Goal: Information Seeking & Learning: Check status

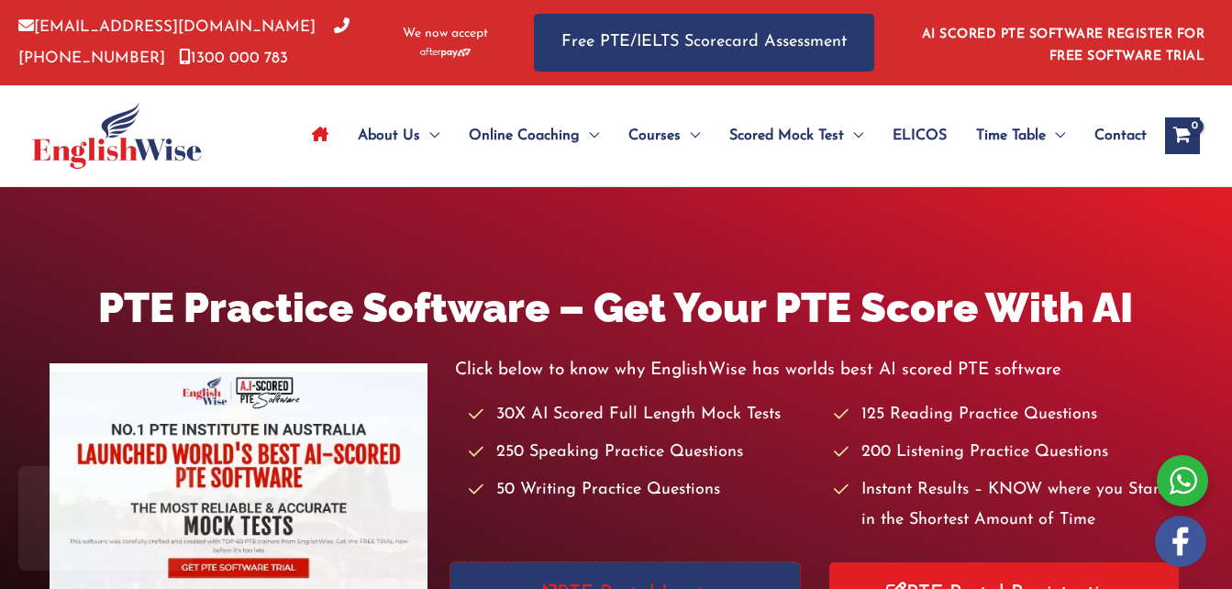
click at [702, 563] on link "PTE Portal Login" at bounding box center [626, 594] width 350 height 63
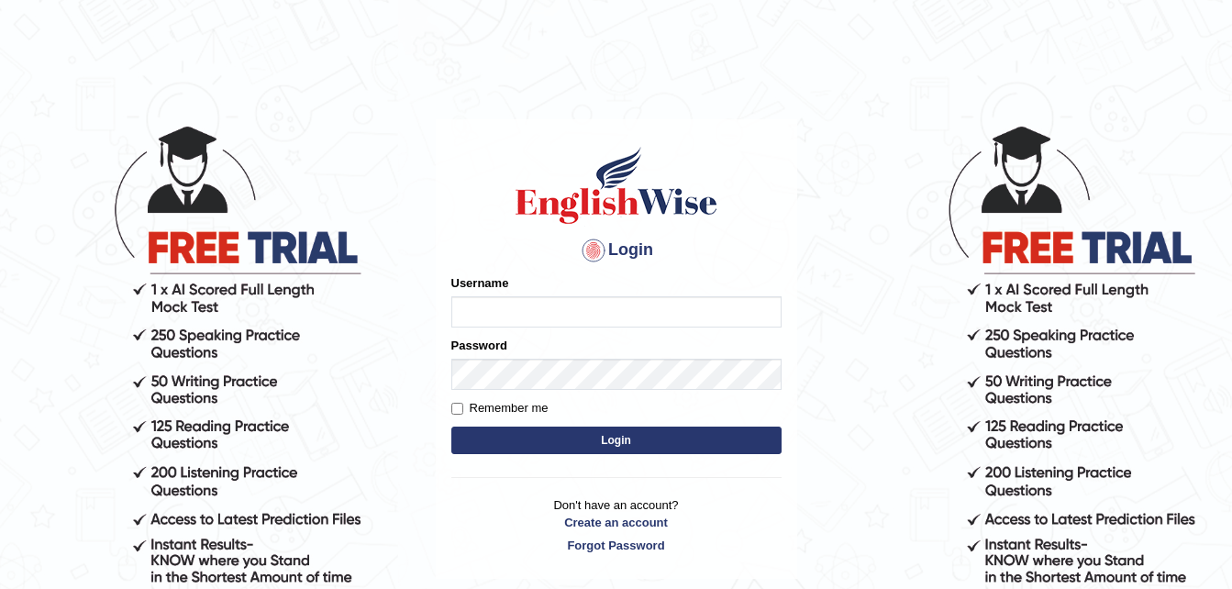
type input "dngwenya"
click at [627, 440] on button "Login" at bounding box center [617, 441] width 330 height 28
type input "dngwenya"
click at [619, 438] on button "Login" at bounding box center [617, 441] width 330 height 28
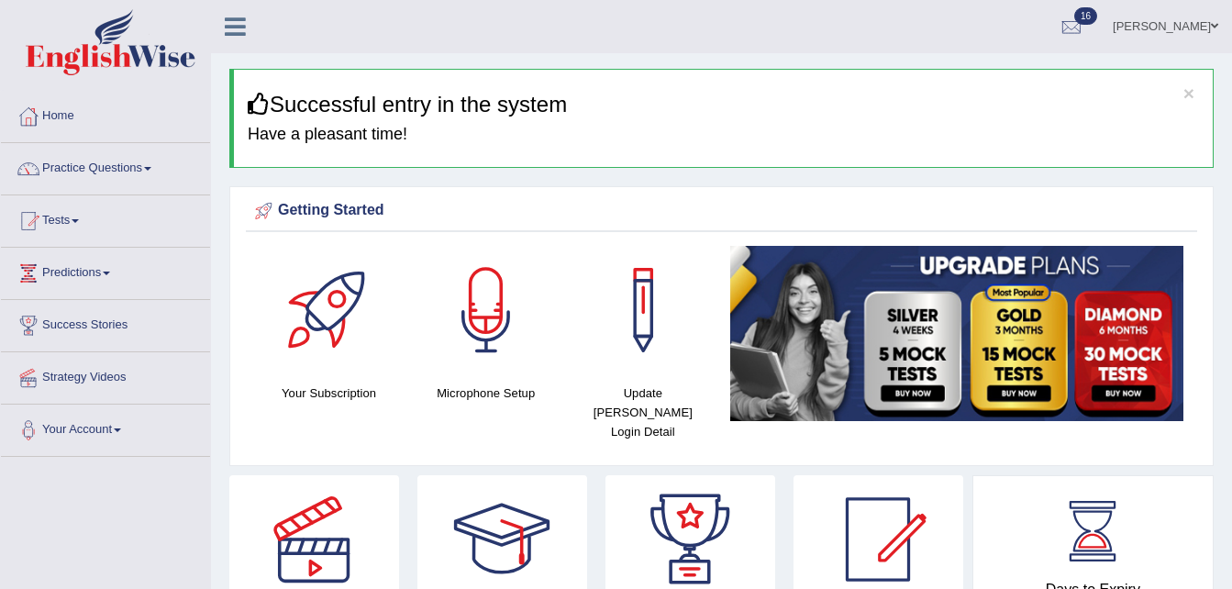
click at [79, 220] on span at bounding box center [75, 221] width 7 height 4
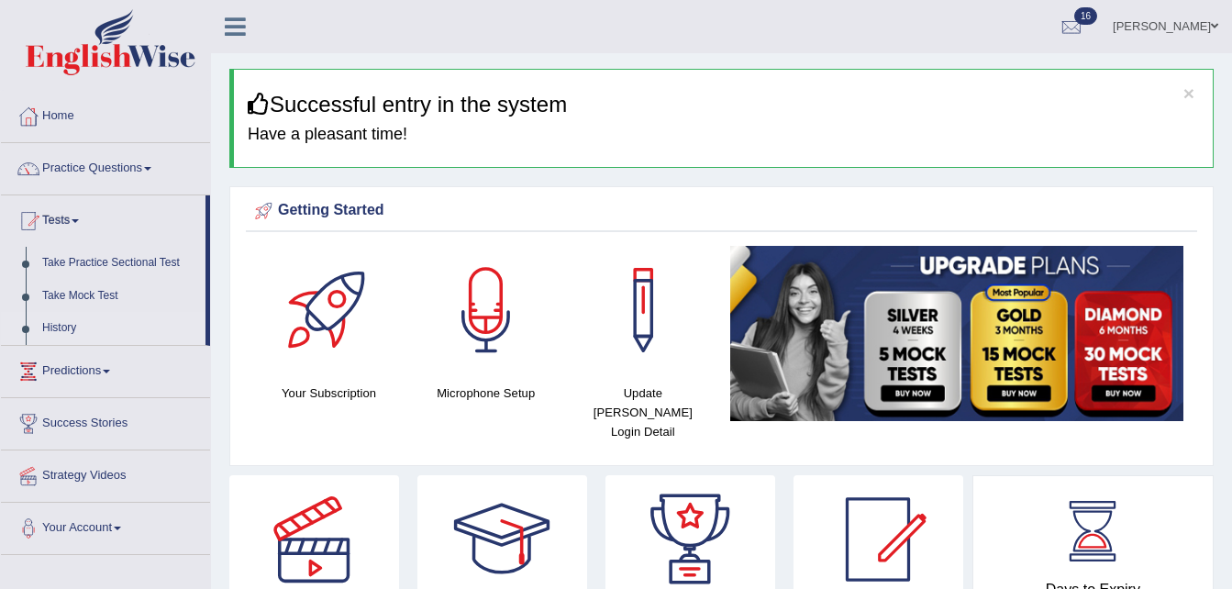
click at [50, 330] on link "History" at bounding box center [120, 328] width 172 height 33
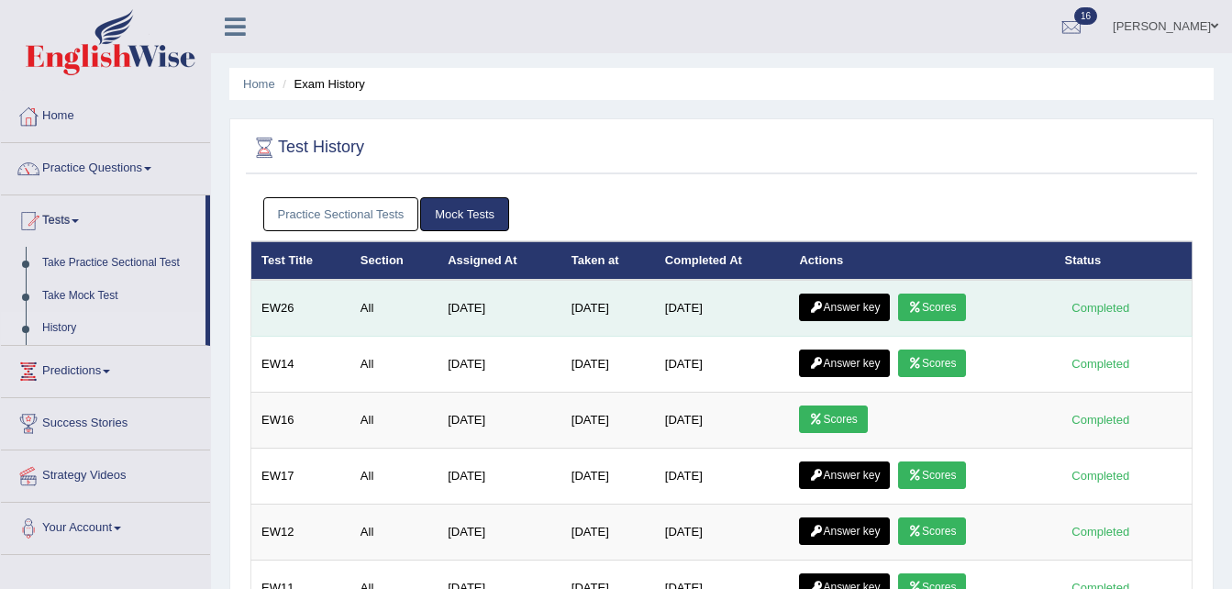
click at [918, 311] on icon at bounding box center [916, 307] width 14 height 11
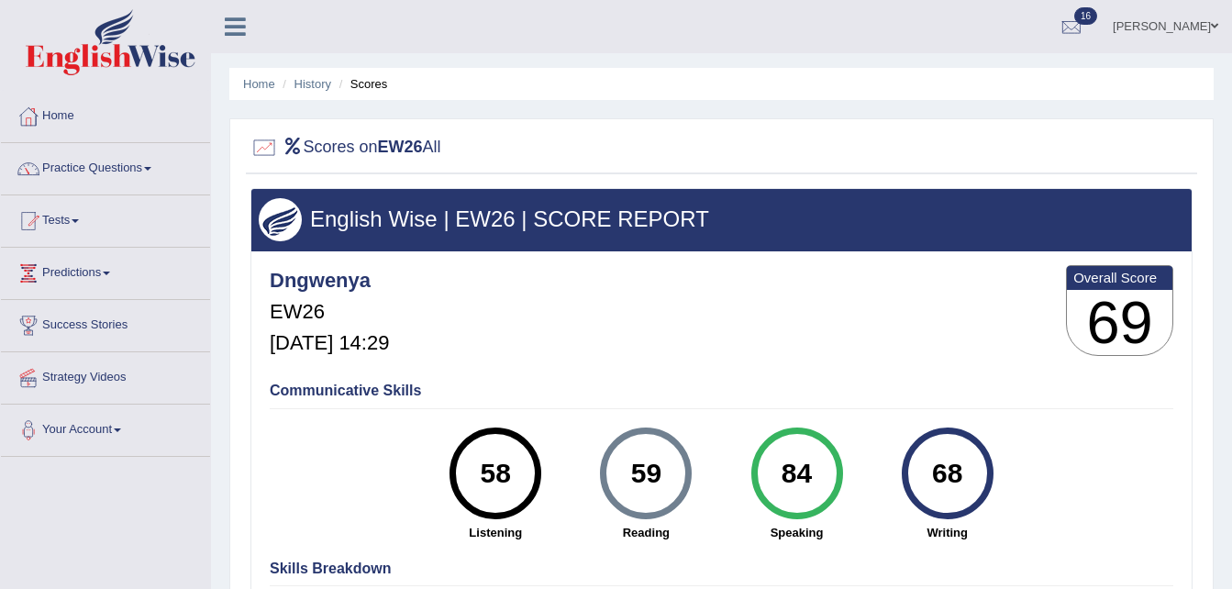
click at [485, 467] on div "58" at bounding box center [496, 473] width 67 height 77
click at [371, 89] on li "Scores" at bounding box center [361, 83] width 53 height 17
click at [296, 82] on link "History" at bounding box center [313, 84] width 37 height 14
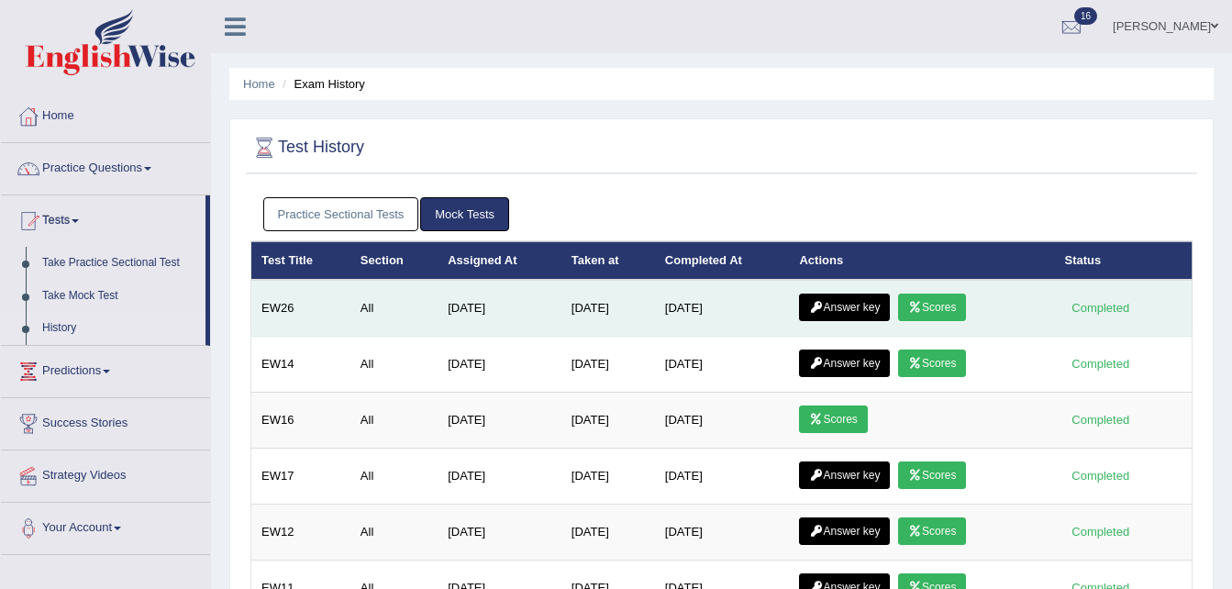
click at [823, 303] on icon at bounding box center [816, 307] width 14 height 11
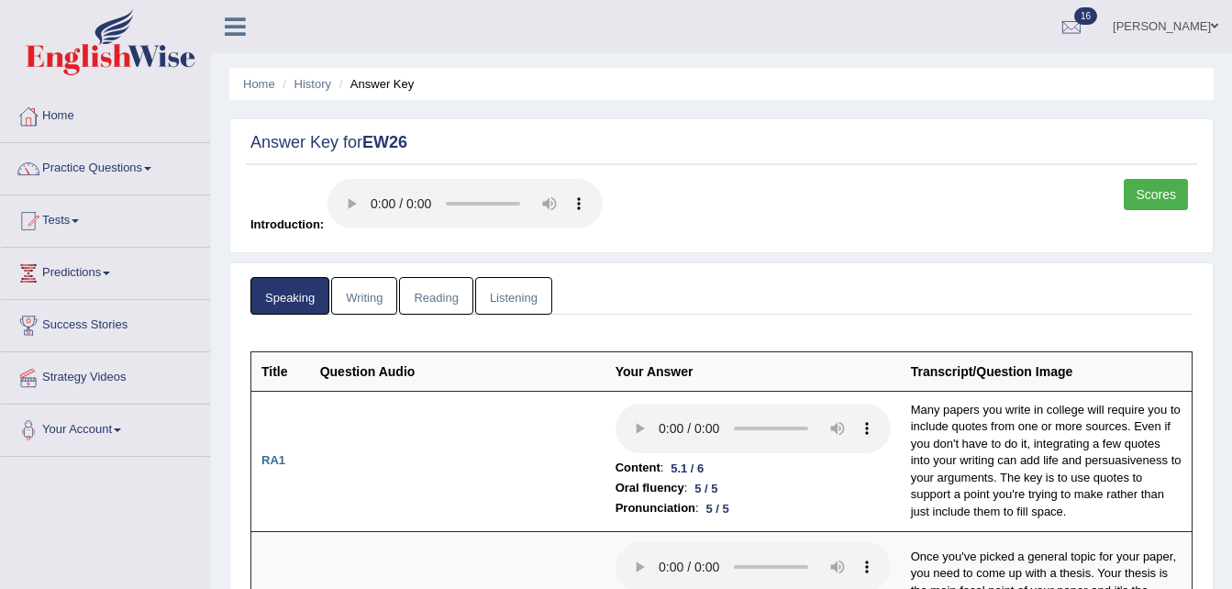
click at [443, 295] on link "Reading" at bounding box center [435, 296] width 73 height 38
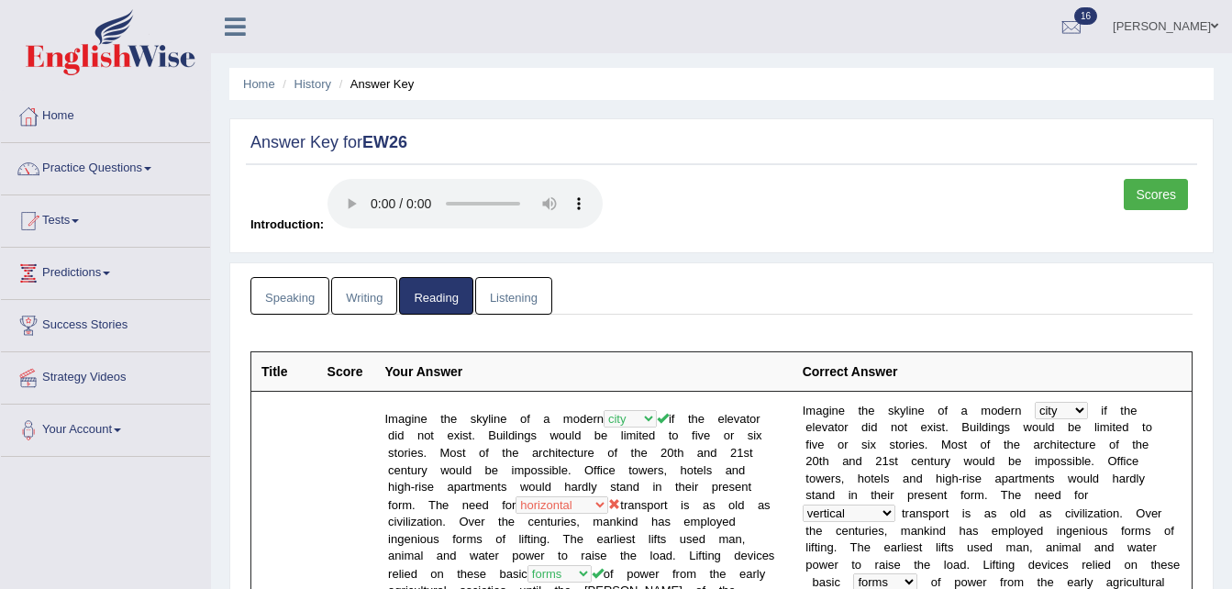
click at [493, 296] on link "Listening" at bounding box center [513, 296] width 77 height 38
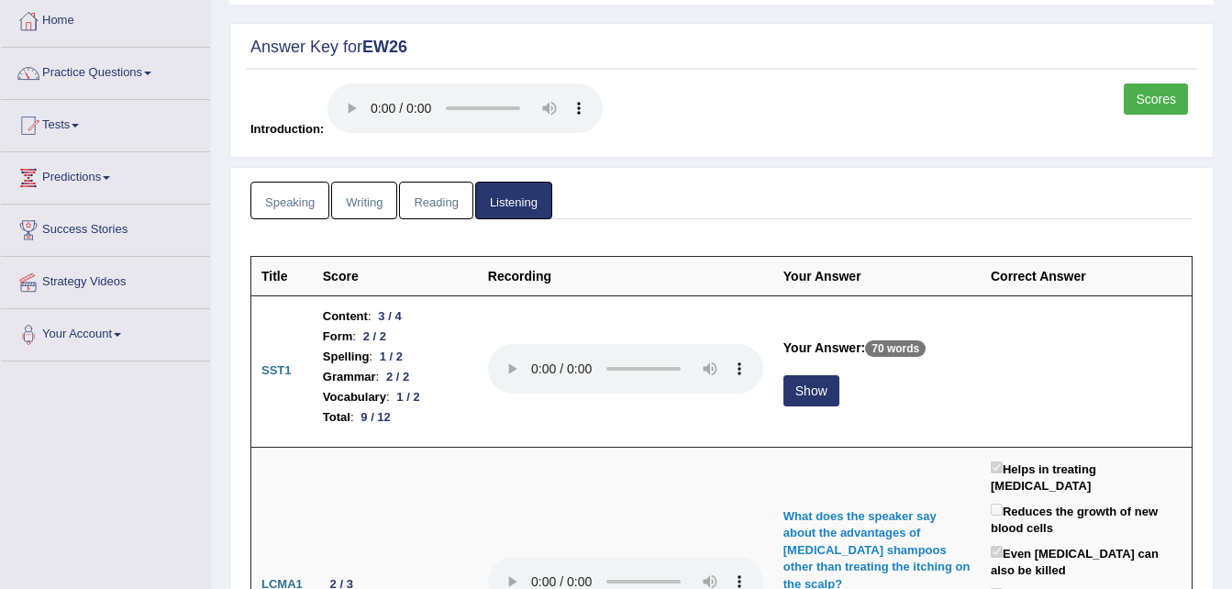
scroll to position [110, 0]
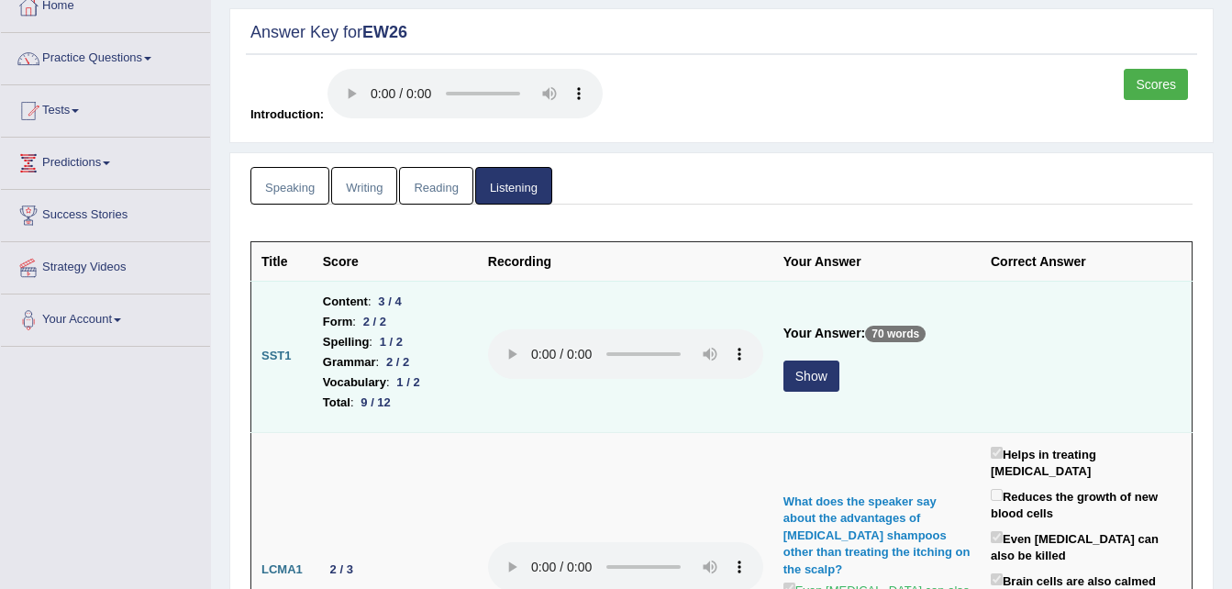
click at [809, 373] on button "Show" at bounding box center [812, 376] width 56 height 31
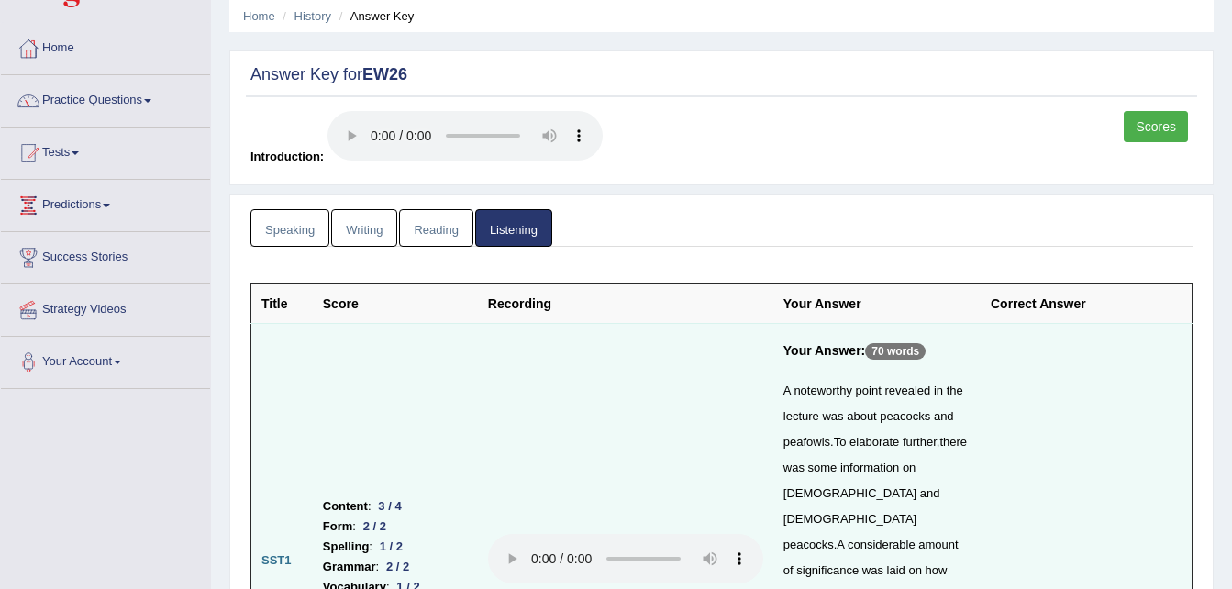
scroll to position [0, 0]
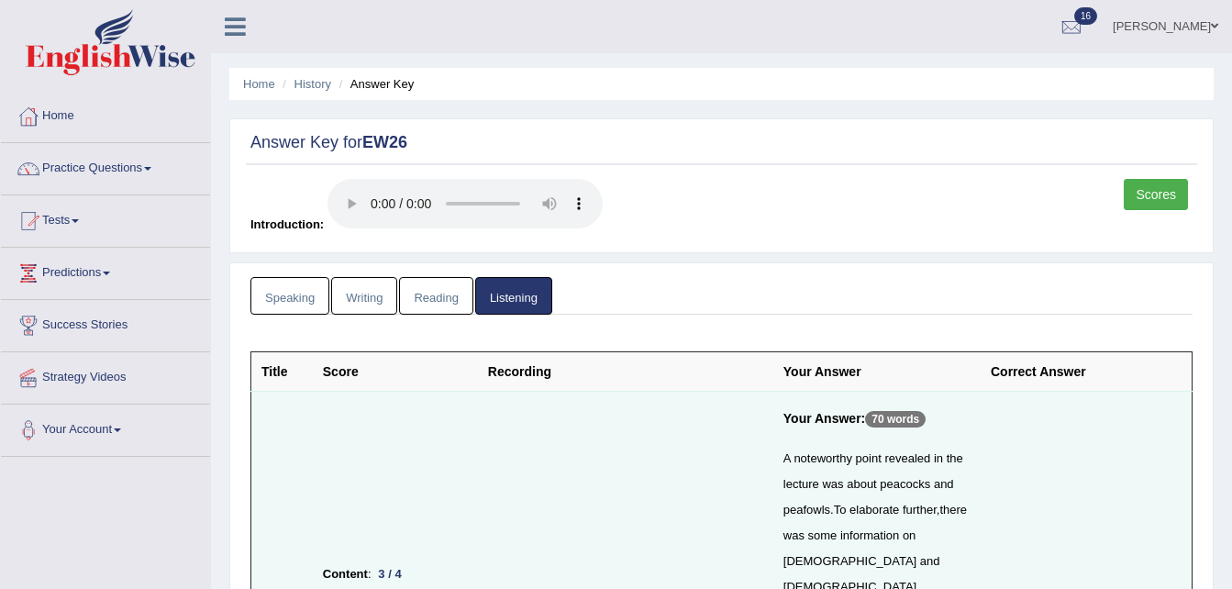
click at [1145, 187] on link "Scores" at bounding box center [1156, 194] width 64 height 31
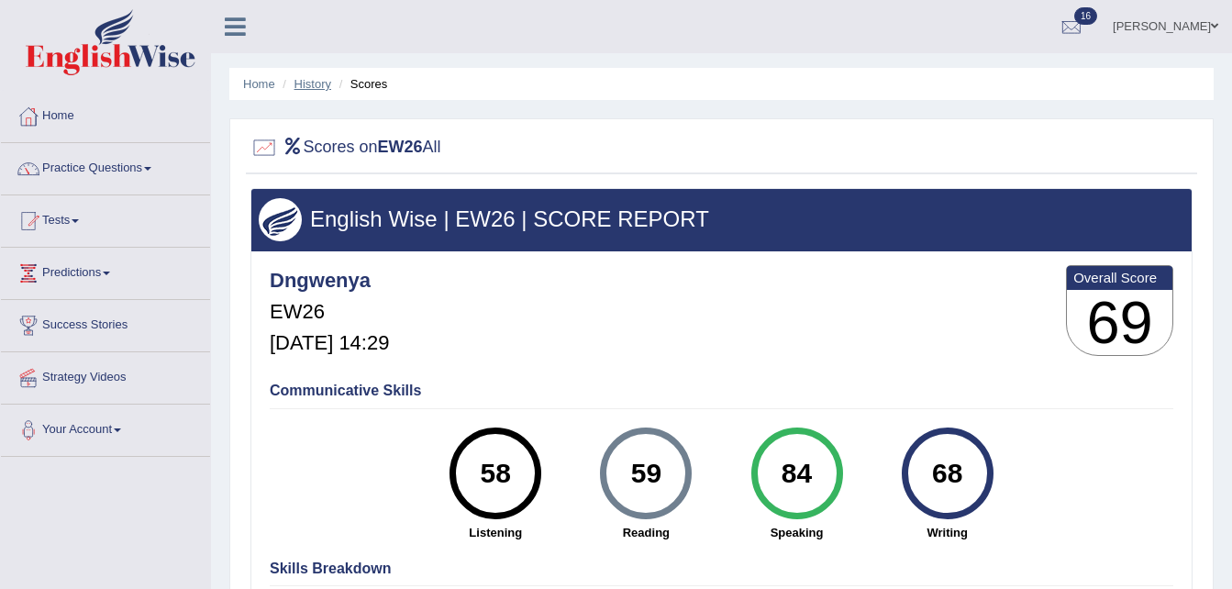
click at [301, 81] on link "History" at bounding box center [313, 84] width 37 height 14
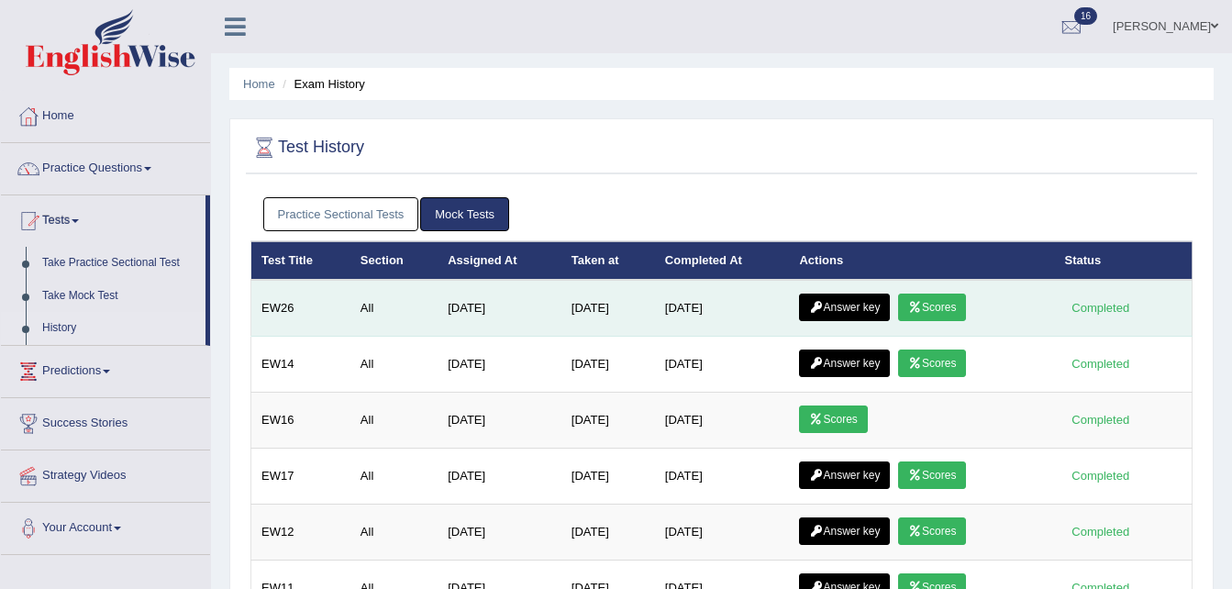
click at [828, 305] on link "Answer key" at bounding box center [844, 308] width 91 height 28
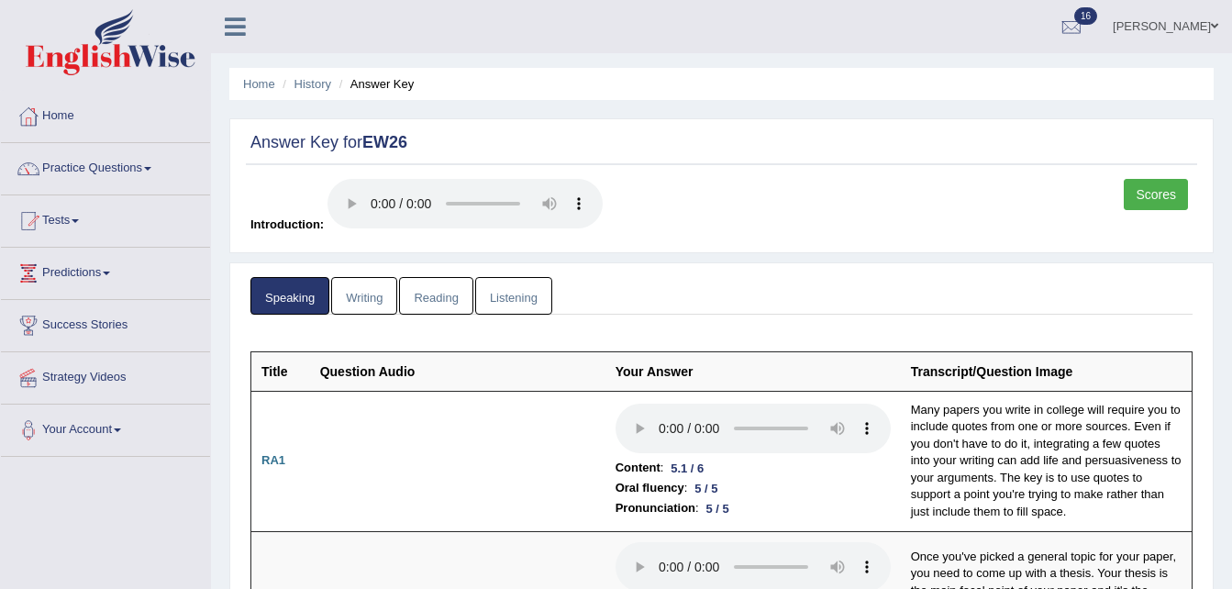
click at [377, 298] on link "Writing" at bounding box center [364, 296] width 66 height 38
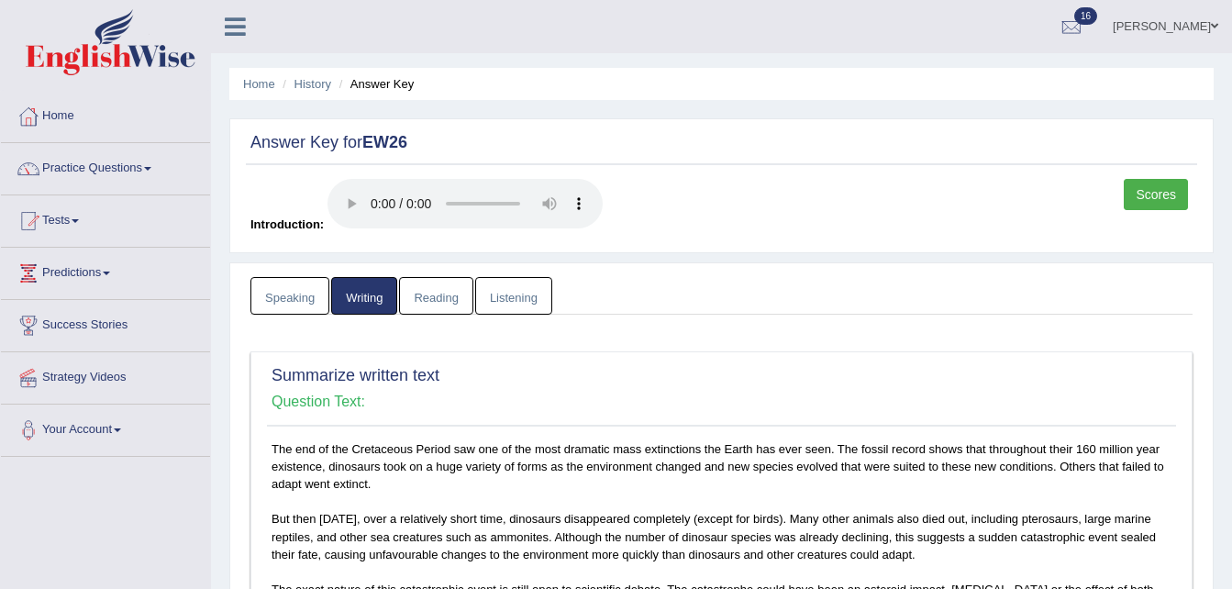
click at [497, 295] on link "Listening" at bounding box center [513, 296] width 77 height 38
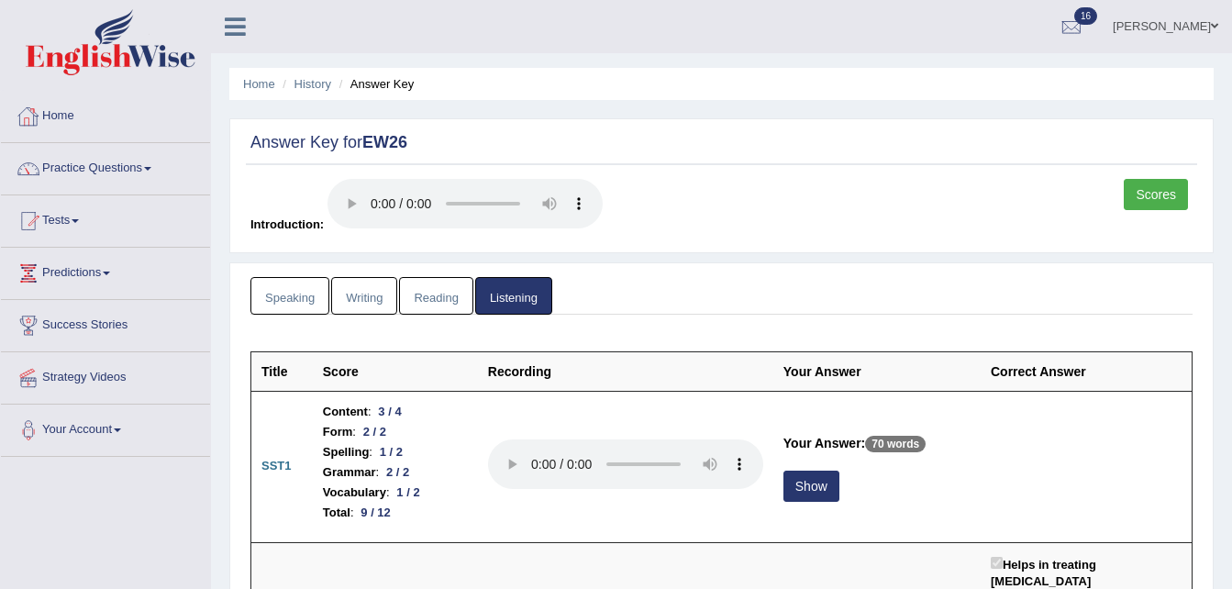
click at [66, 116] on link "Home" at bounding box center [105, 114] width 209 height 46
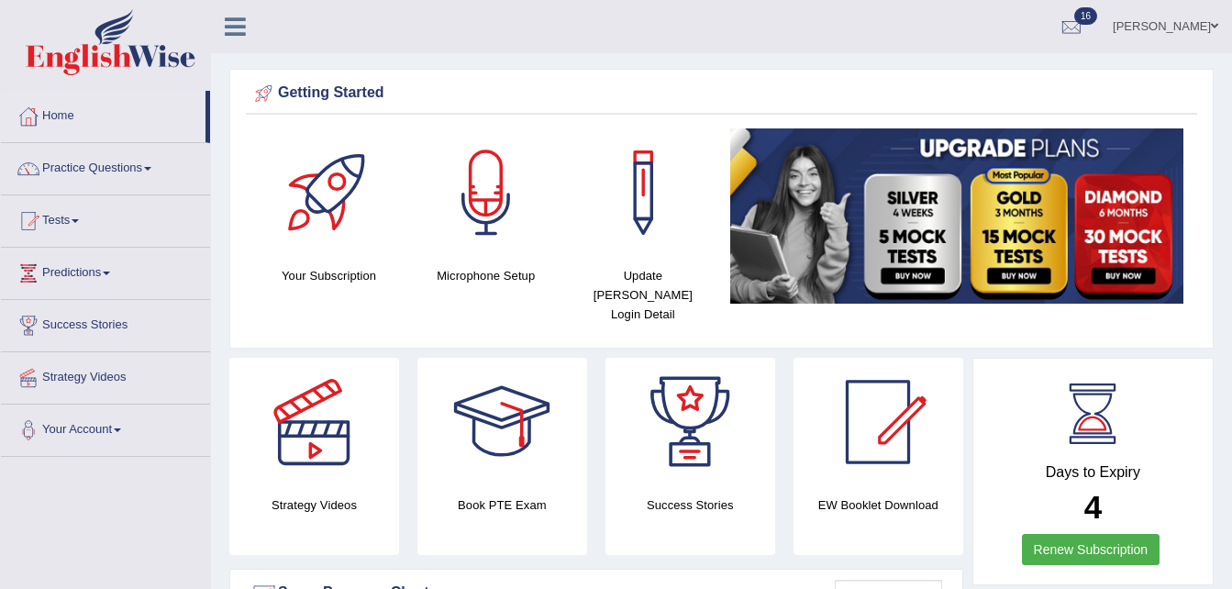
click at [79, 220] on span at bounding box center [75, 221] width 7 height 4
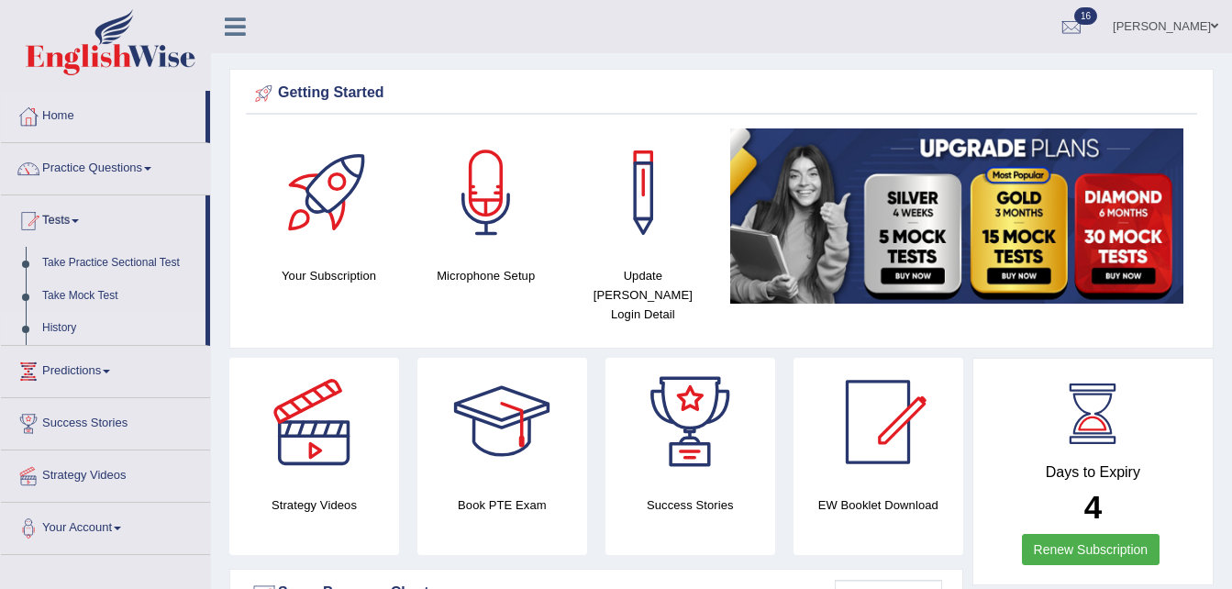
click at [60, 322] on link "History" at bounding box center [120, 328] width 172 height 33
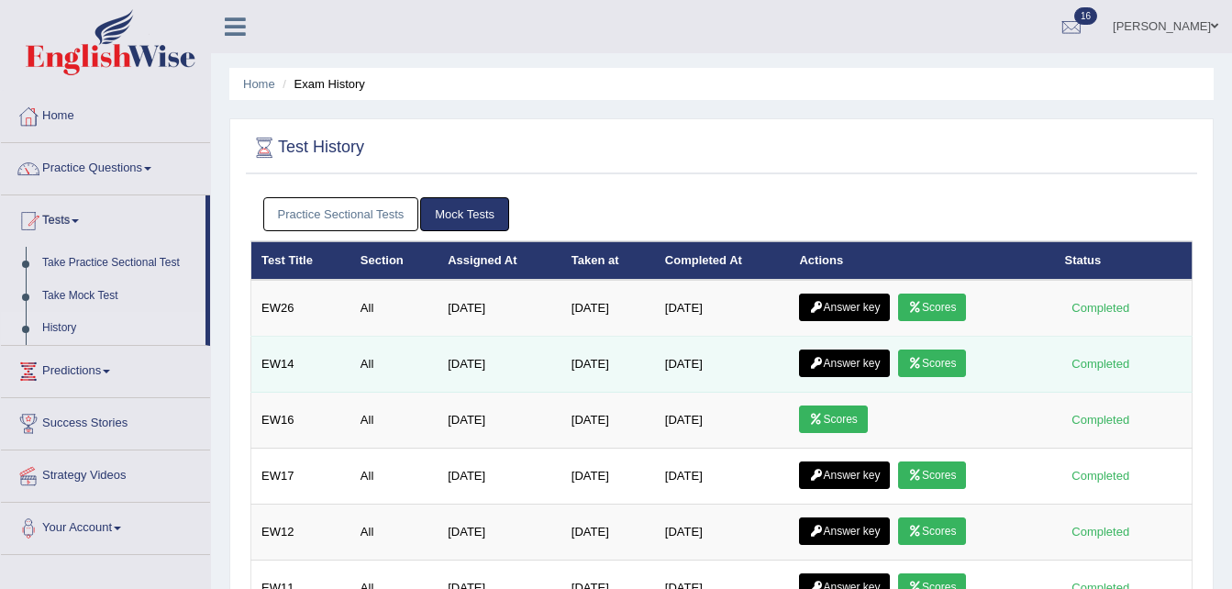
click at [922, 361] on icon at bounding box center [916, 363] width 14 height 11
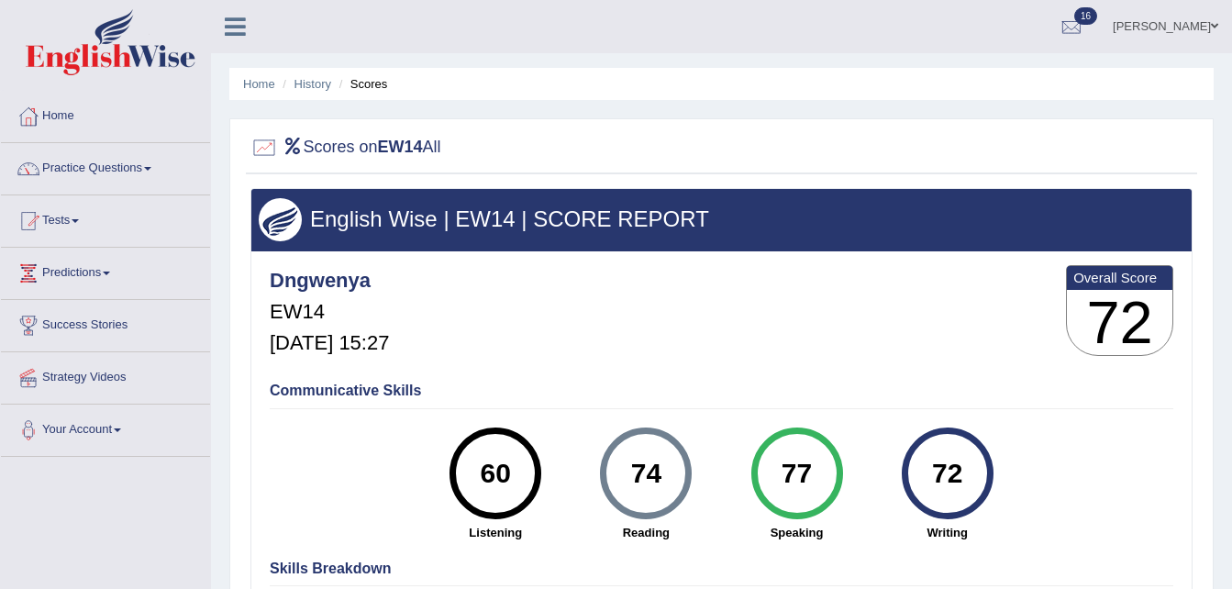
click at [497, 503] on div "60" at bounding box center [496, 473] width 67 height 77
click at [314, 84] on link "History" at bounding box center [313, 84] width 37 height 14
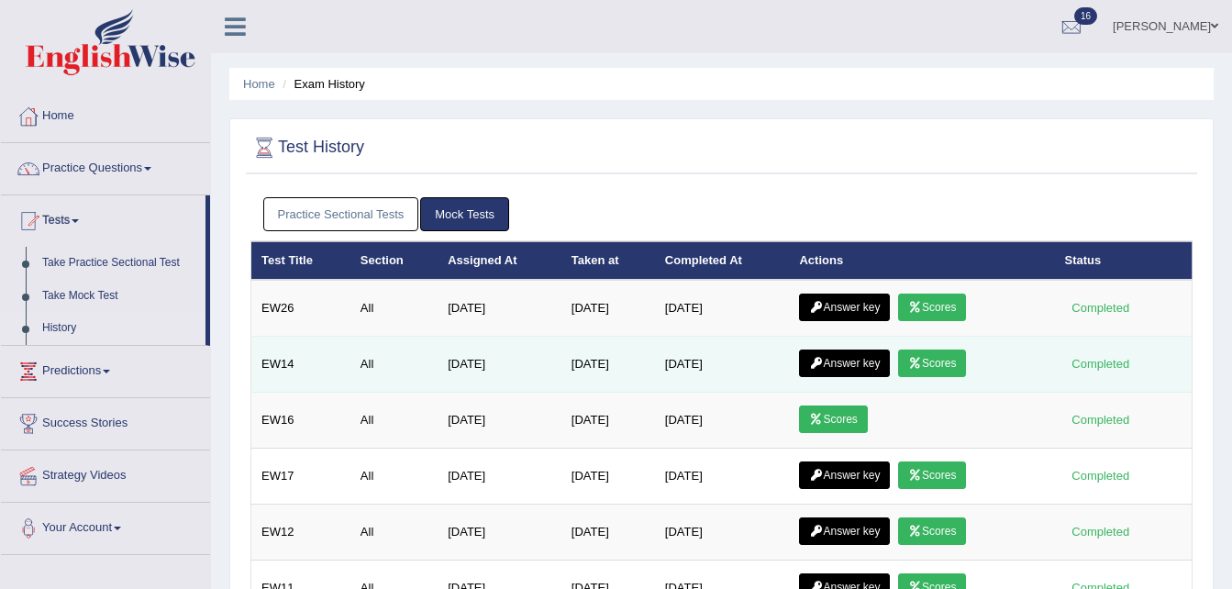
click at [941, 360] on link "Scores" at bounding box center [932, 364] width 68 height 28
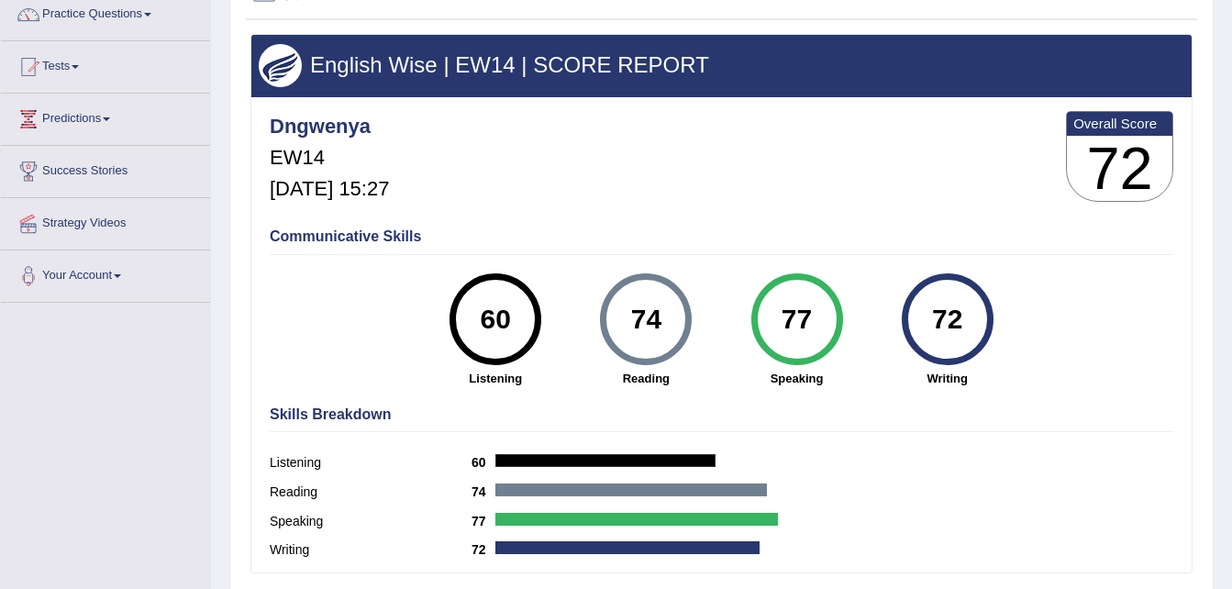
scroll to position [184, 0]
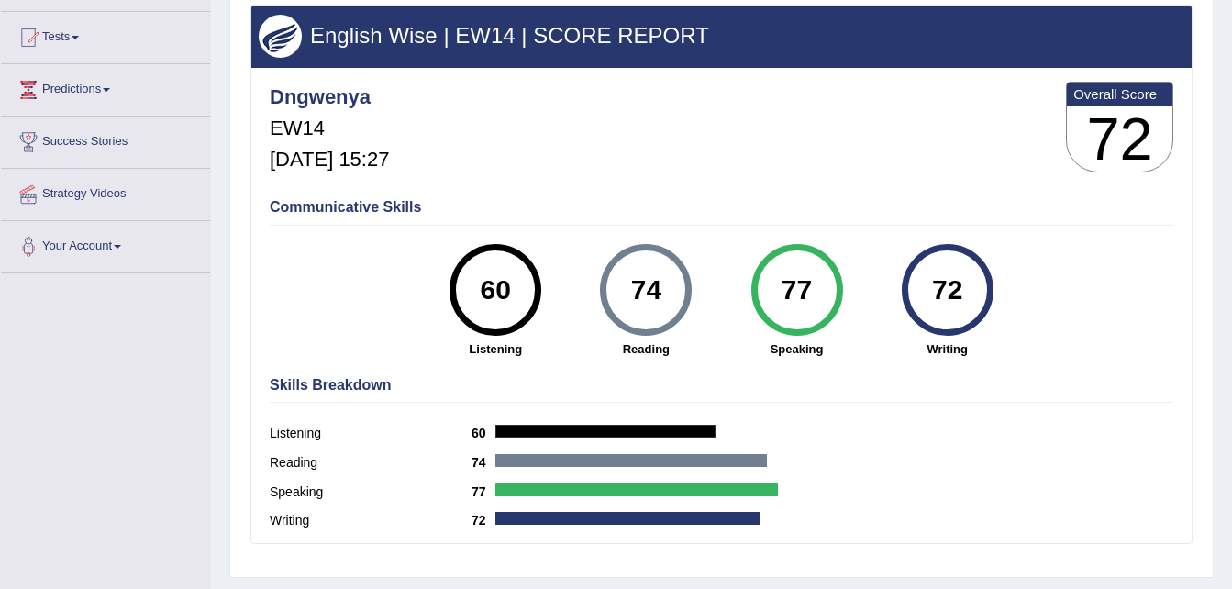
click at [504, 291] on div "60" at bounding box center [496, 289] width 67 height 77
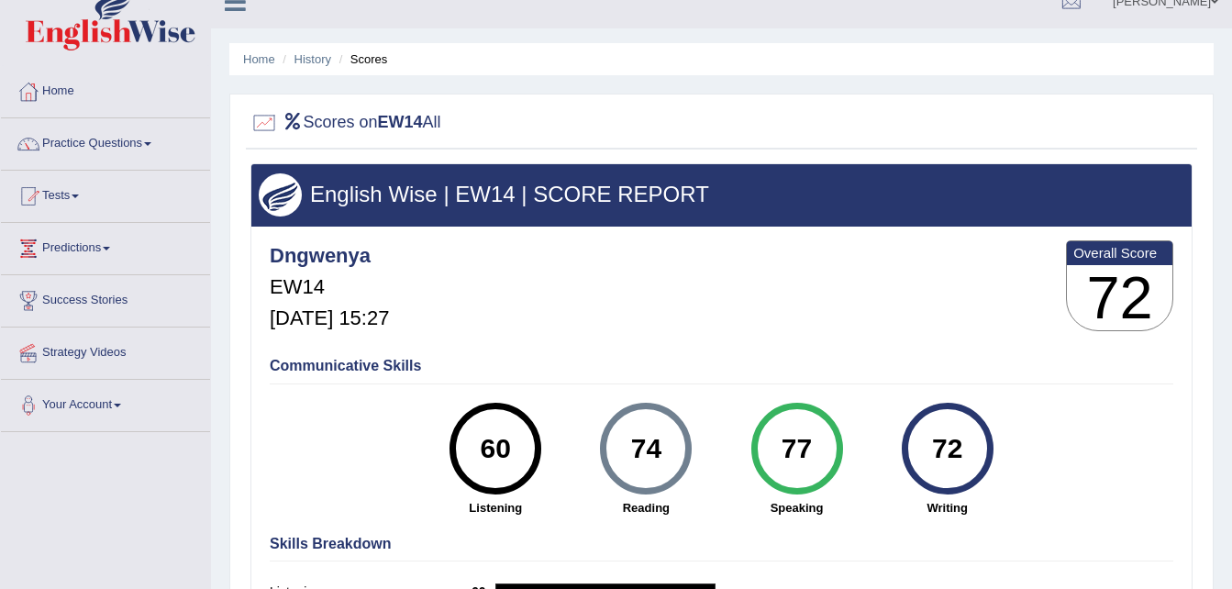
scroll to position [0, 0]
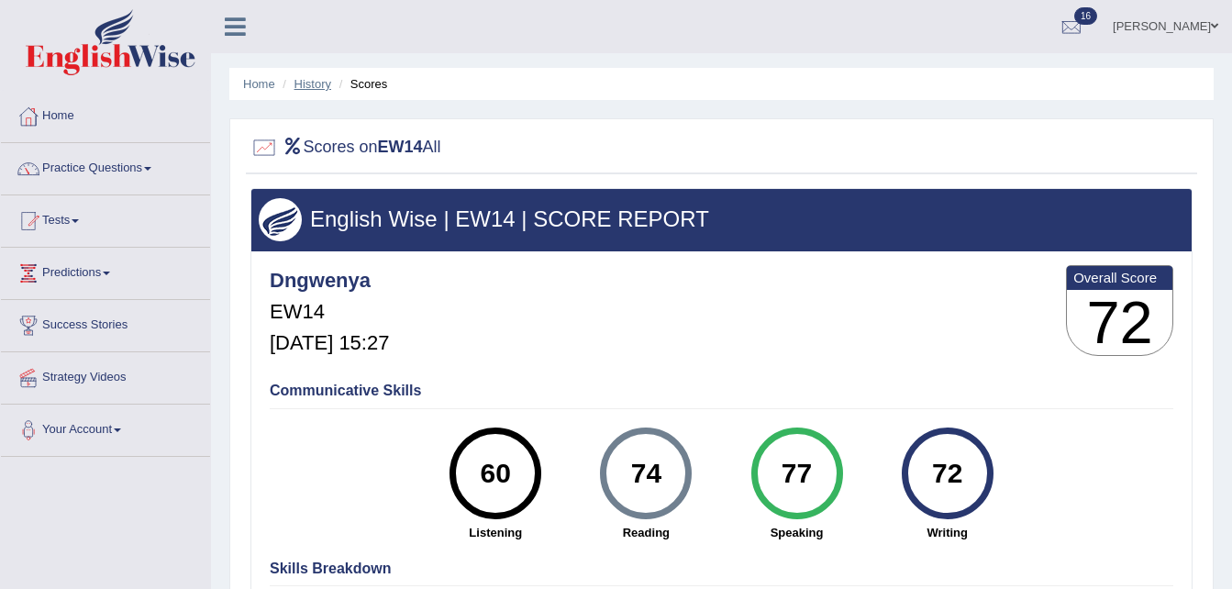
click at [320, 81] on link "History" at bounding box center [313, 84] width 37 height 14
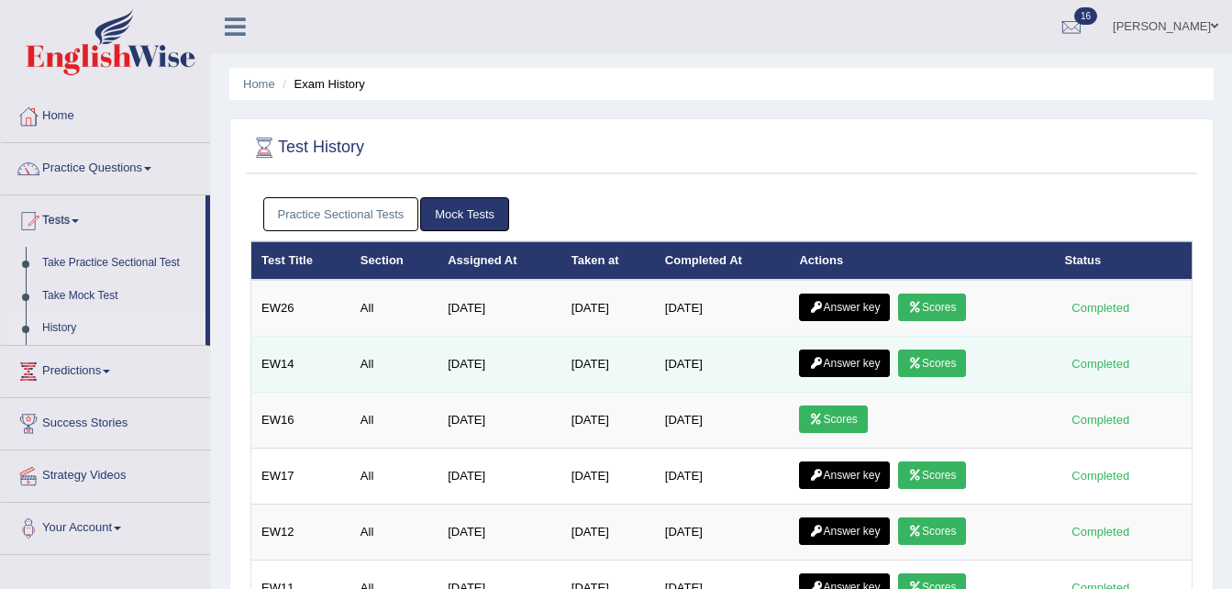
click at [922, 361] on icon at bounding box center [916, 363] width 14 height 11
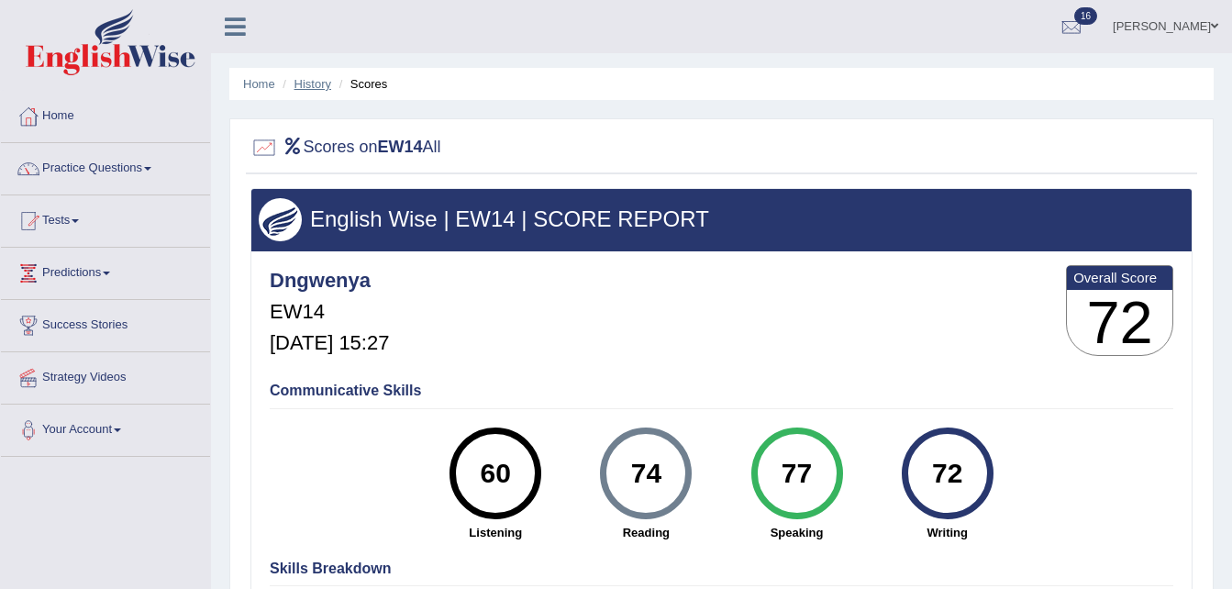
click at [322, 82] on link "History" at bounding box center [313, 84] width 37 height 14
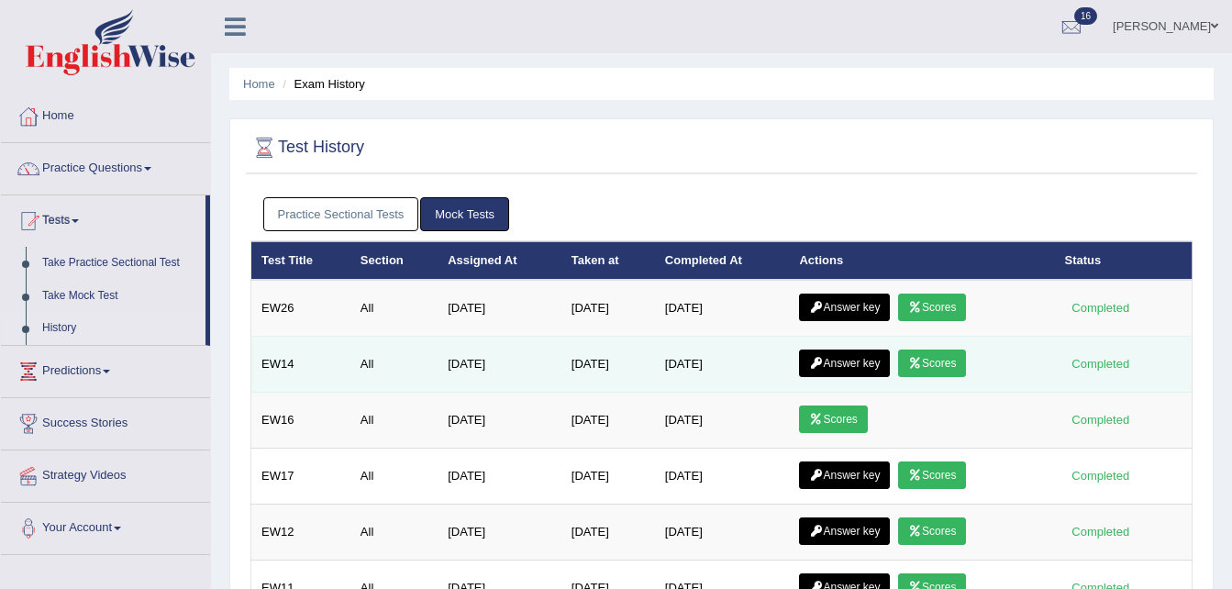
click at [831, 369] on link "Answer key" at bounding box center [844, 364] width 91 height 28
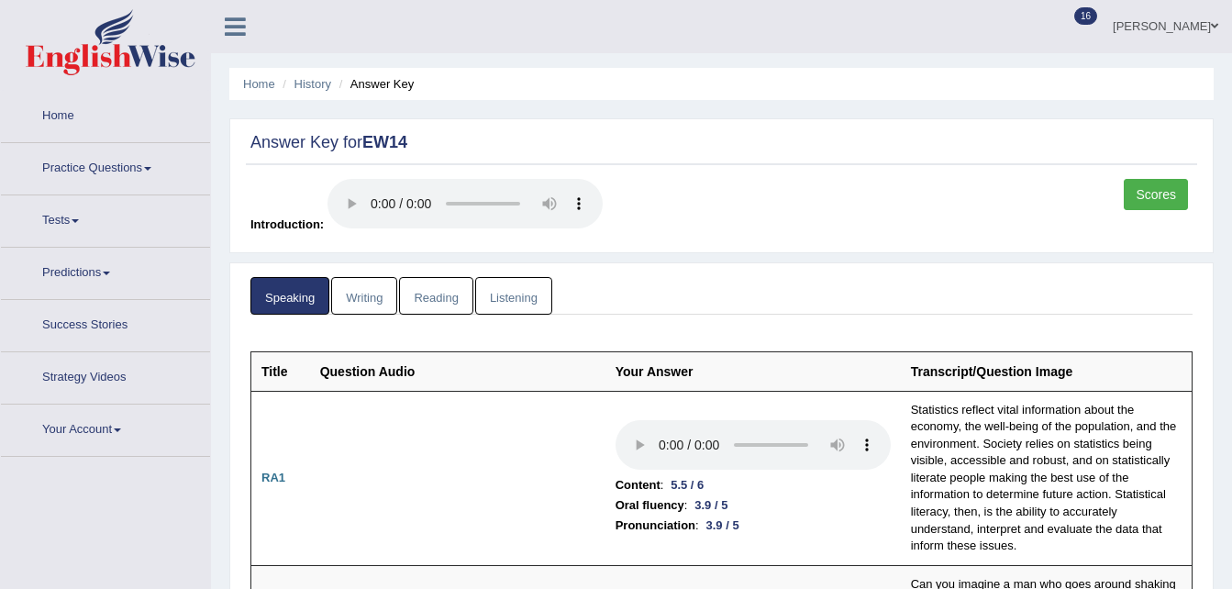
click at [514, 297] on link "Listening" at bounding box center [513, 296] width 77 height 38
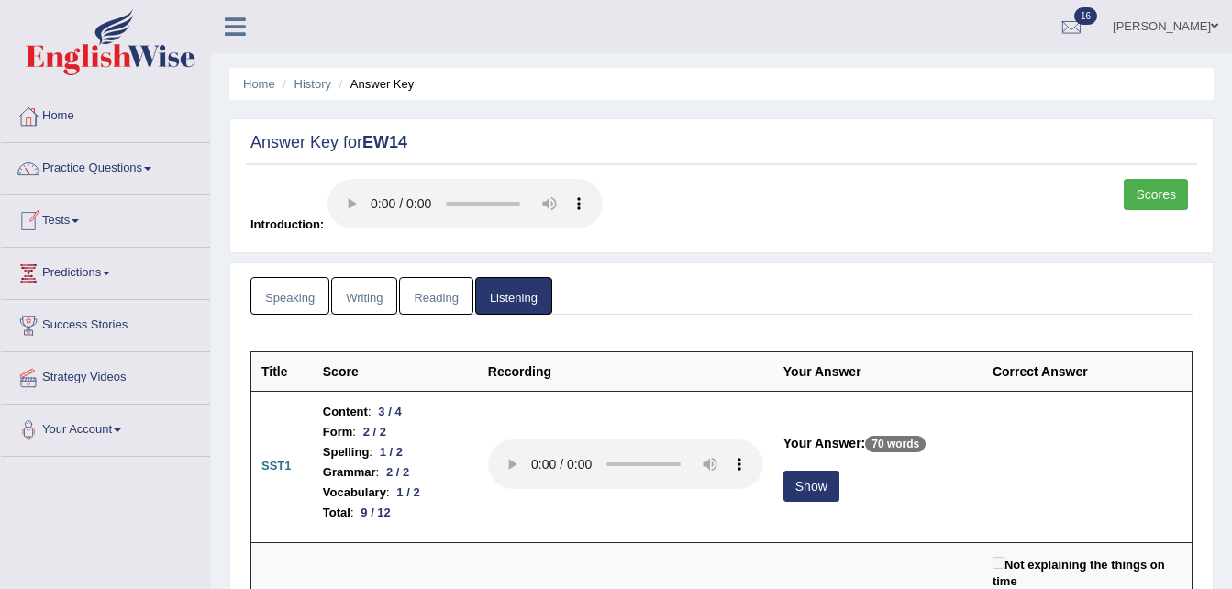
click at [79, 222] on span at bounding box center [75, 221] width 7 height 4
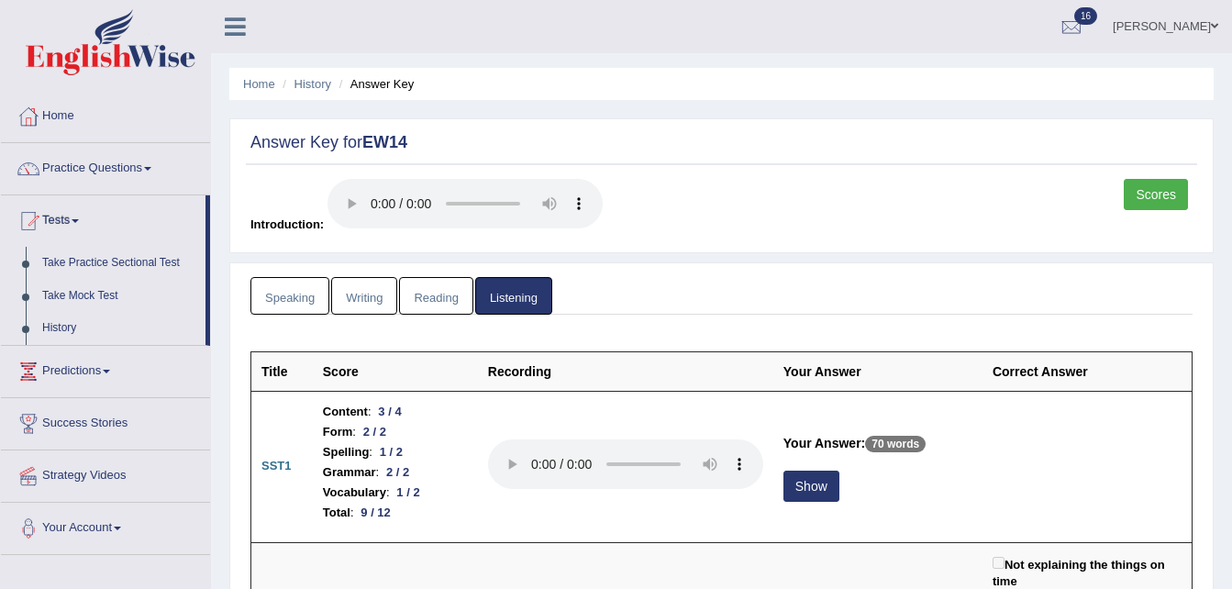
click at [79, 222] on span at bounding box center [75, 221] width 7 height 4
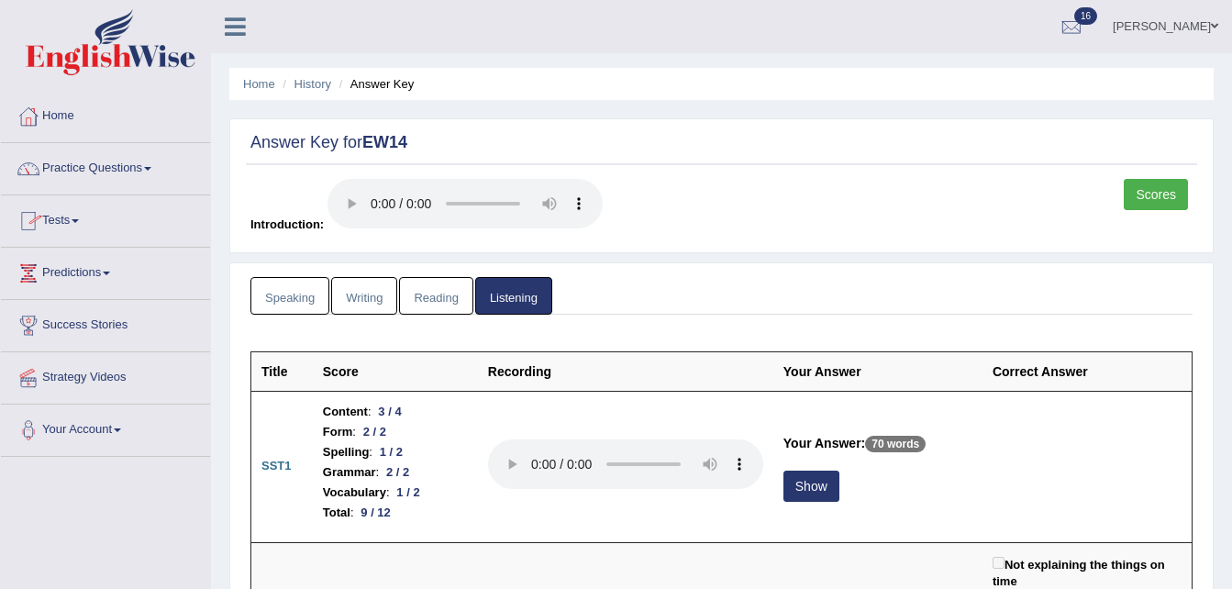
click at [84, 216] on link "Tests" at bounding box center [105, 218] width 209 height 46
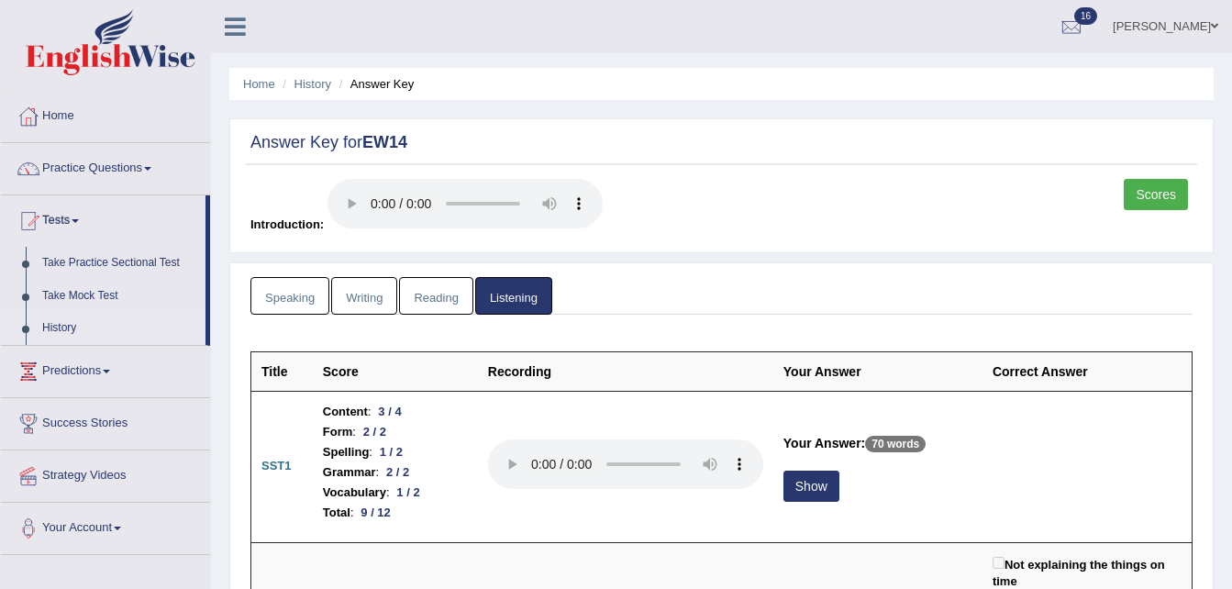
click at [48, 330] on link "History" at bounding box center [120, 328] width 172 height 33
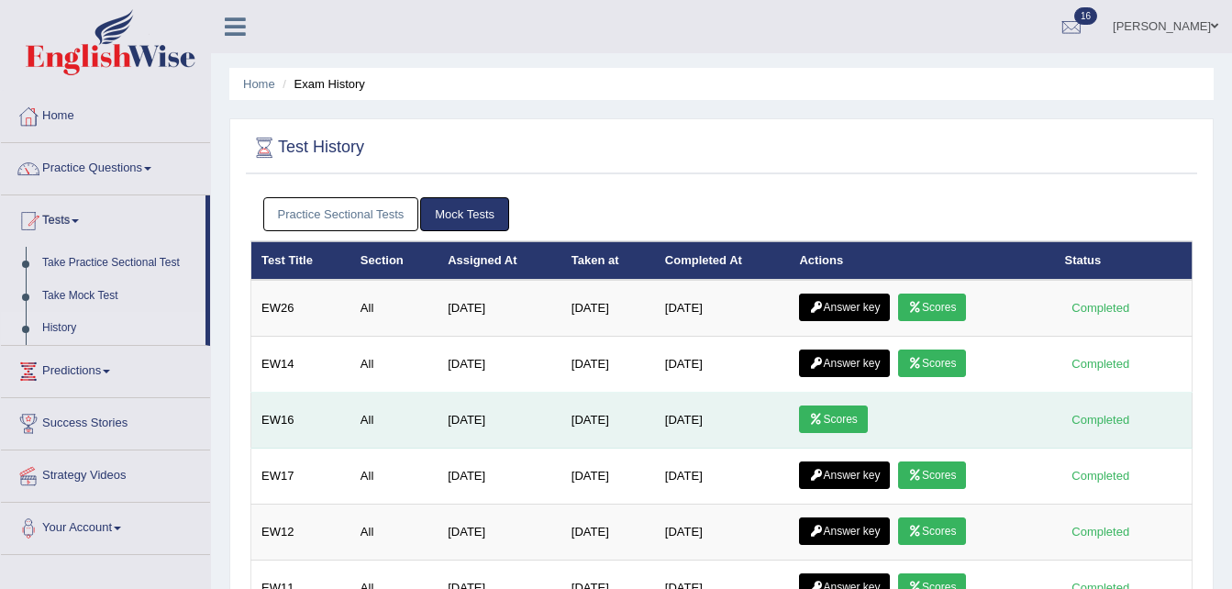
click at [842, 425] on link "Scores" at bounding box center [833, 420] width 68 height 28
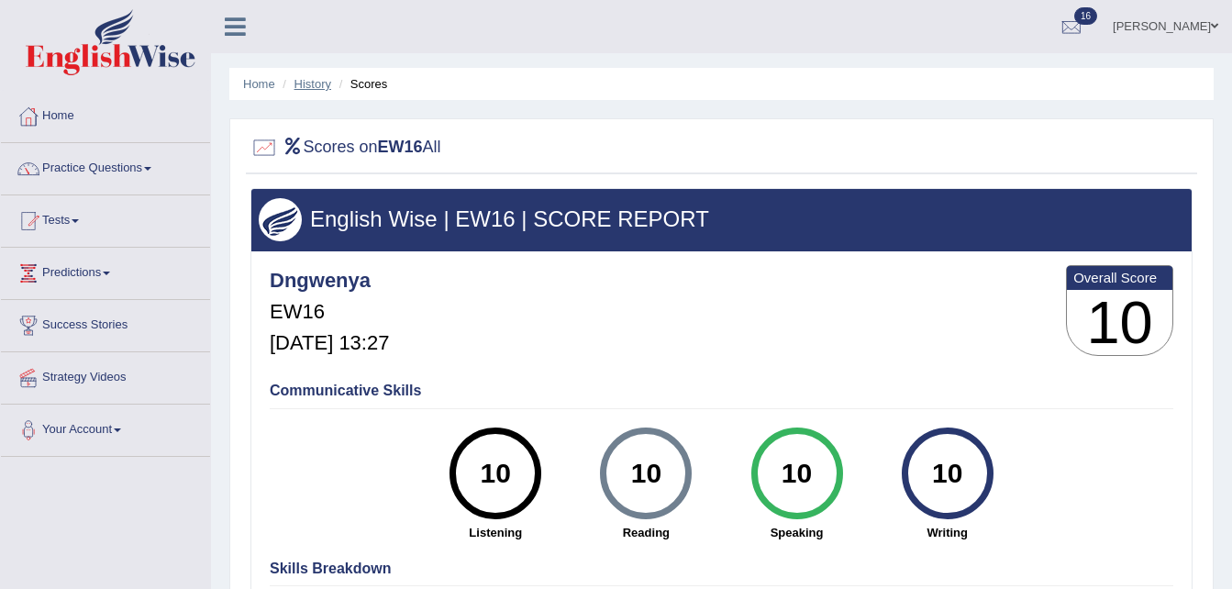
click at [318, 86] on link "History" at bounding box center [313, 84] width 37 height 14
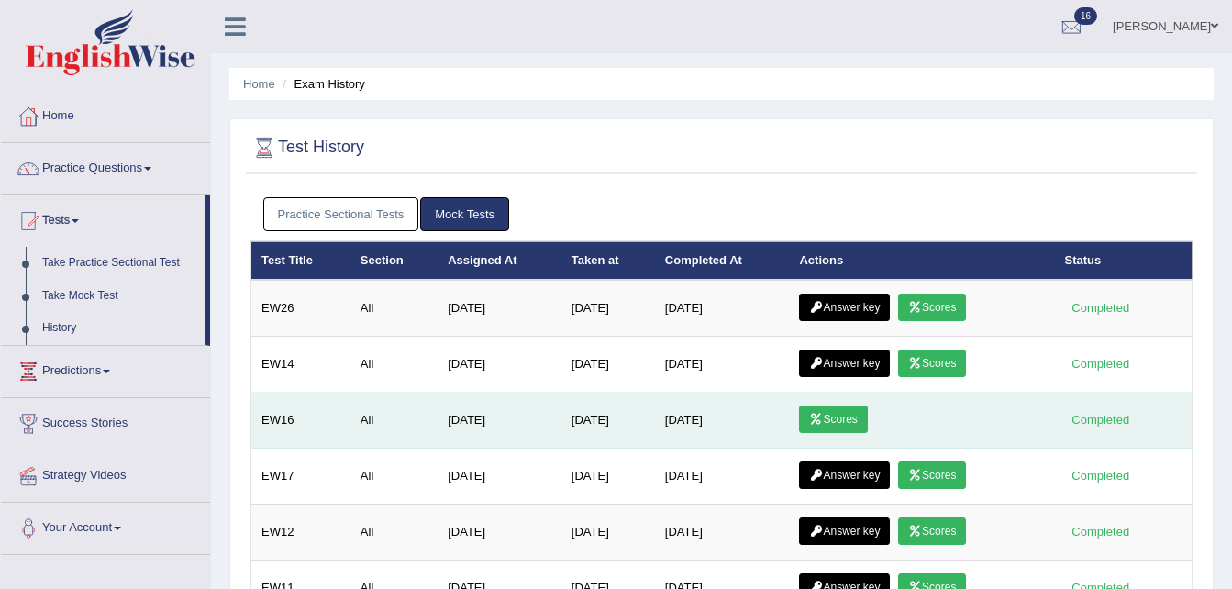
click at [751, 442] on td "[DATE]" at bounding box center [722, 421] width 135 height 56
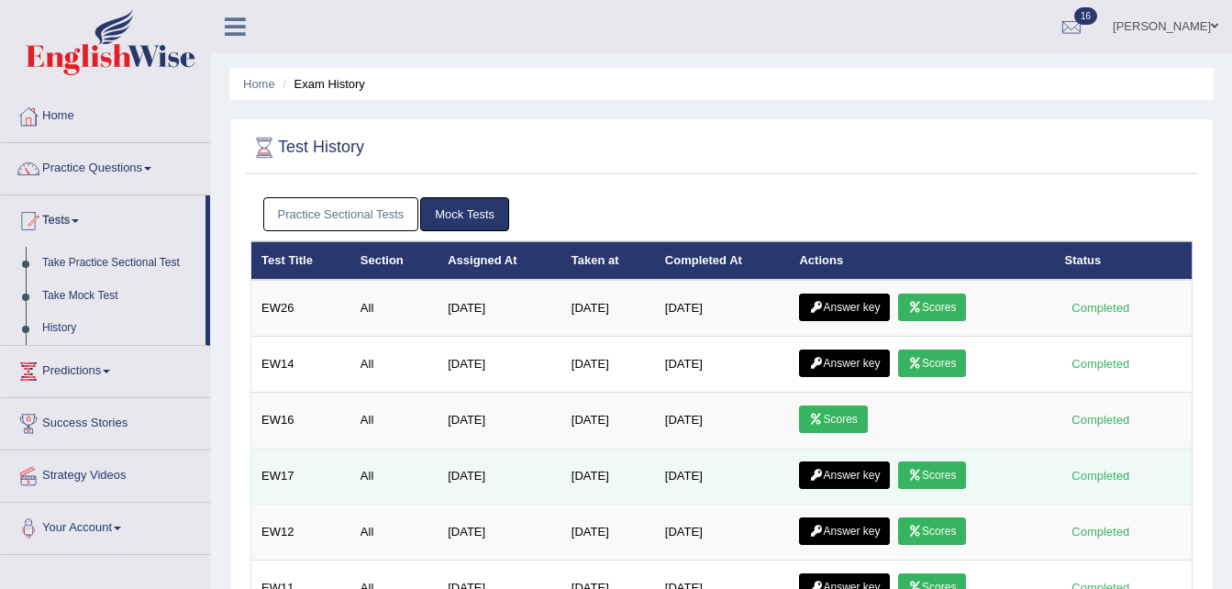
click at [838, 474] on link "Answer key" at bounding box center [844, 476] width 91 height 28
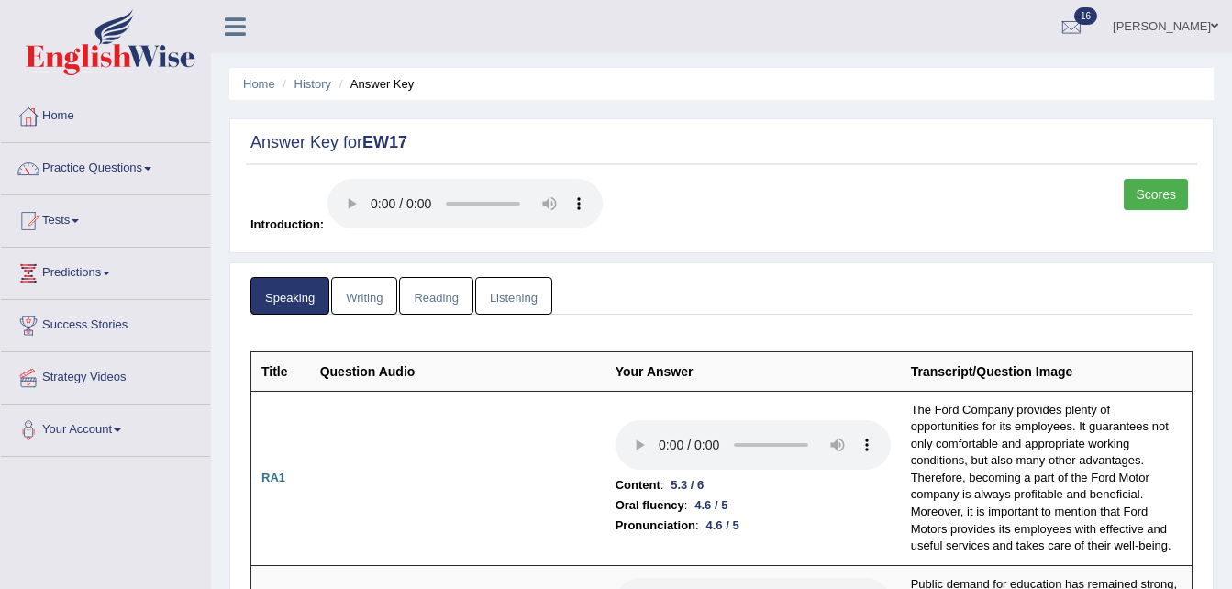
click at [447, 295] on link "Reading" at bounding box center [435, 296] width 73 height 38
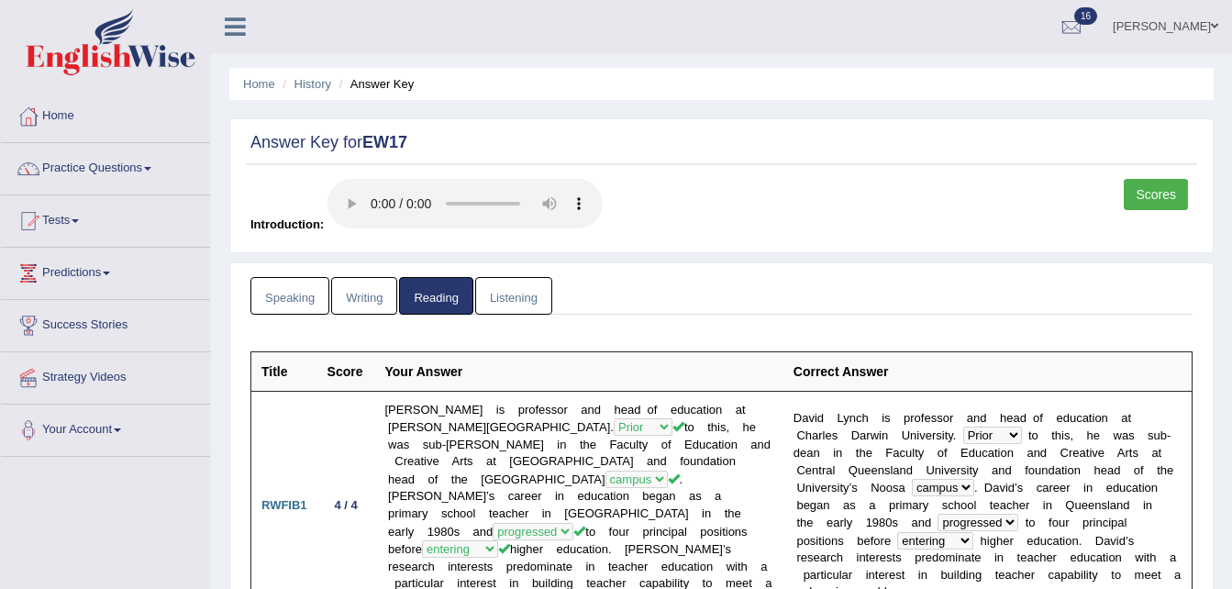
click at [1146, 195] on link "Scores" at bounding box center [1156, 194] width 64 height 31
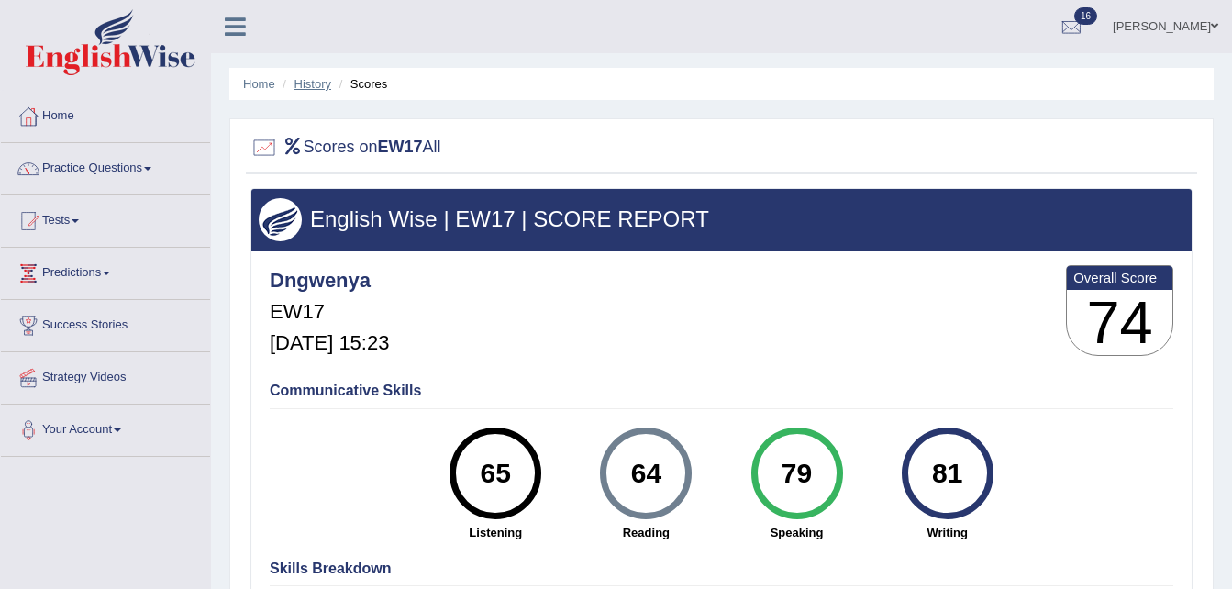
click at [309, 86] on link "History" at bounding box center [313, 84] width 37 height 14
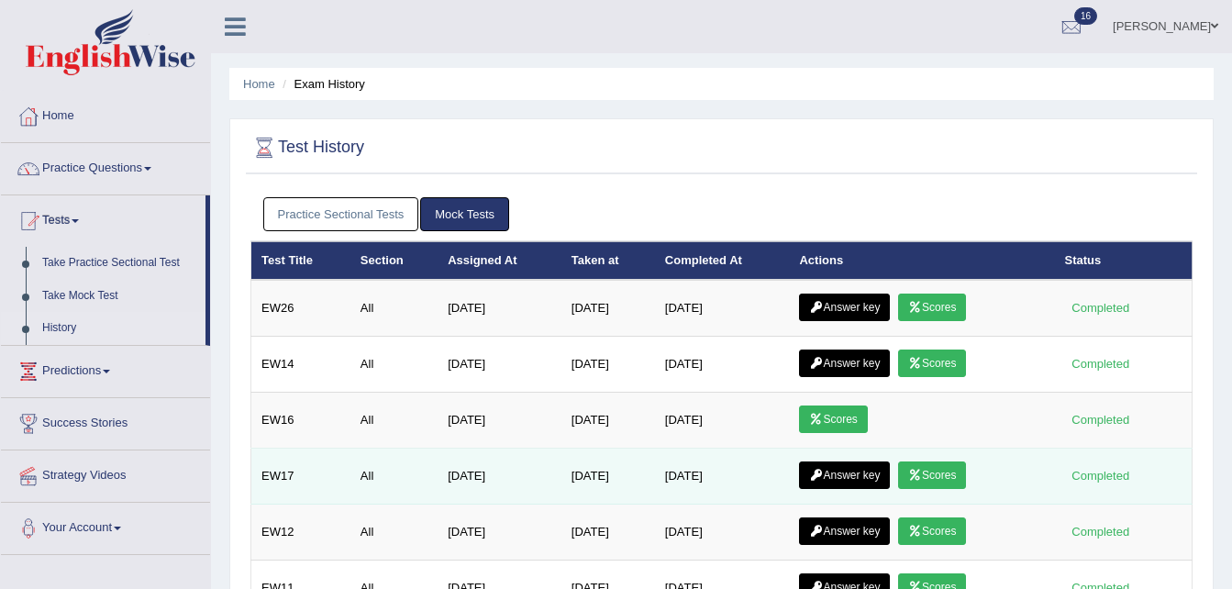
click at [872, 481] on link "Answer key" at bounding box center [844, 476] width 91 height 28
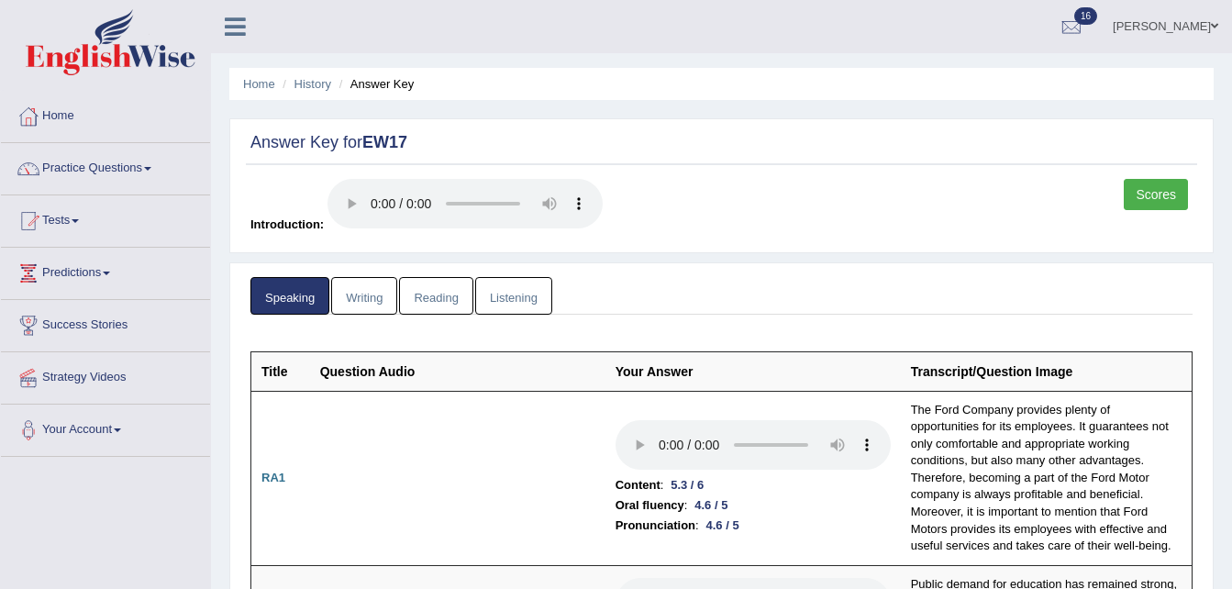
click at [527, 297] on link "Listening" at bounding box center [513, 296] width 77 height 38
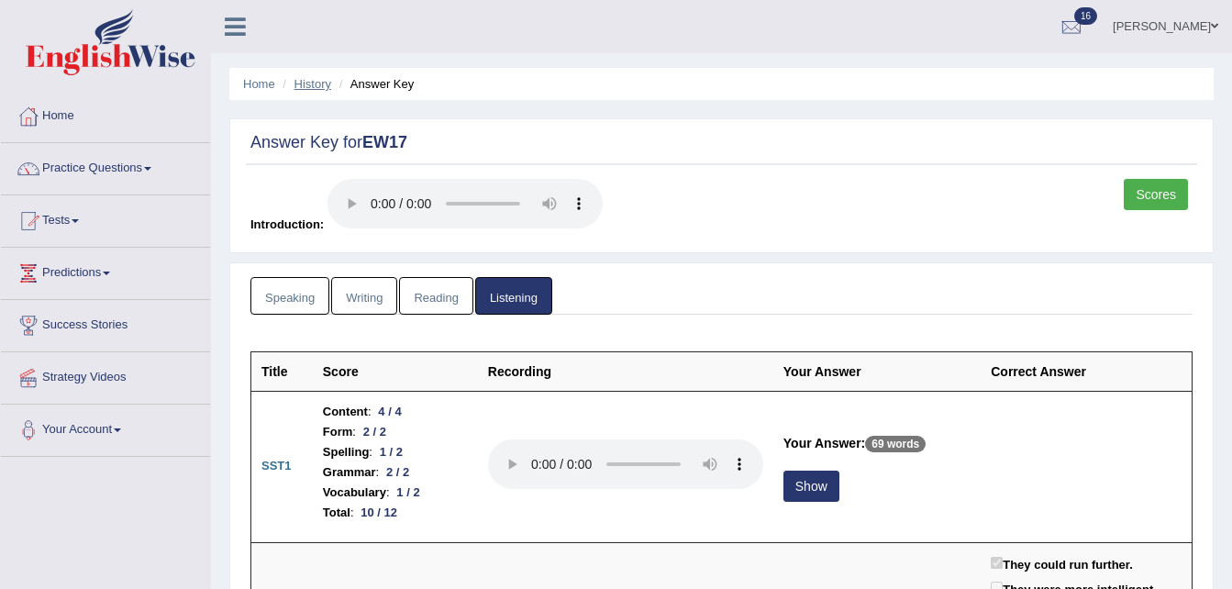
click at [320, 87] on link "History" at bounding box center [313, 84] width 37 height 14
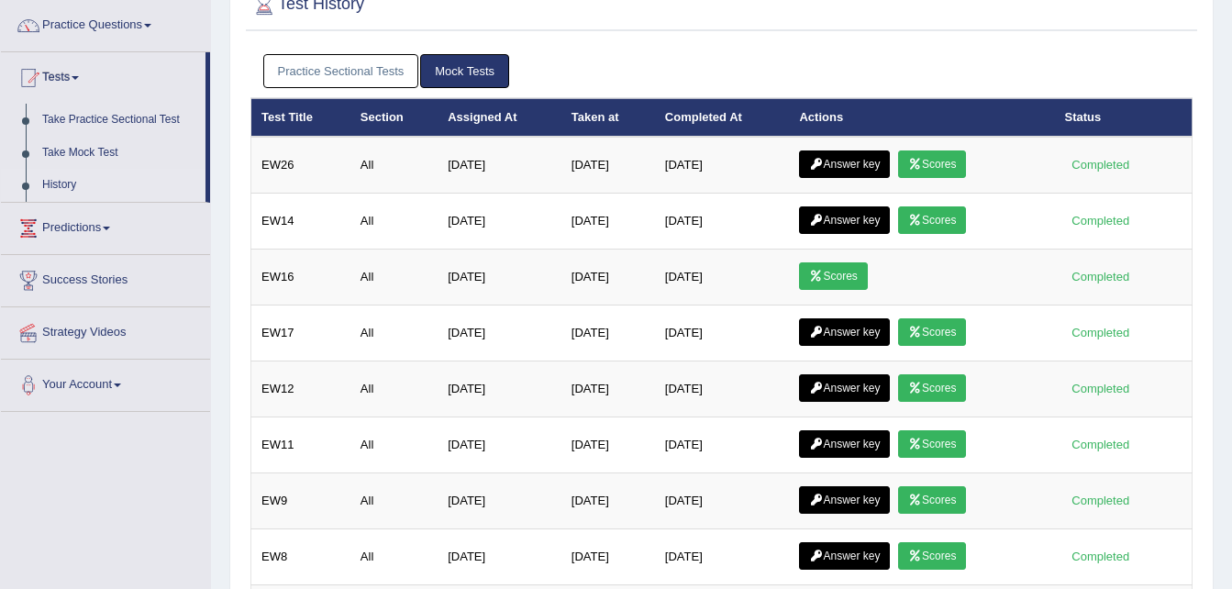
scroll to position [147, 0]
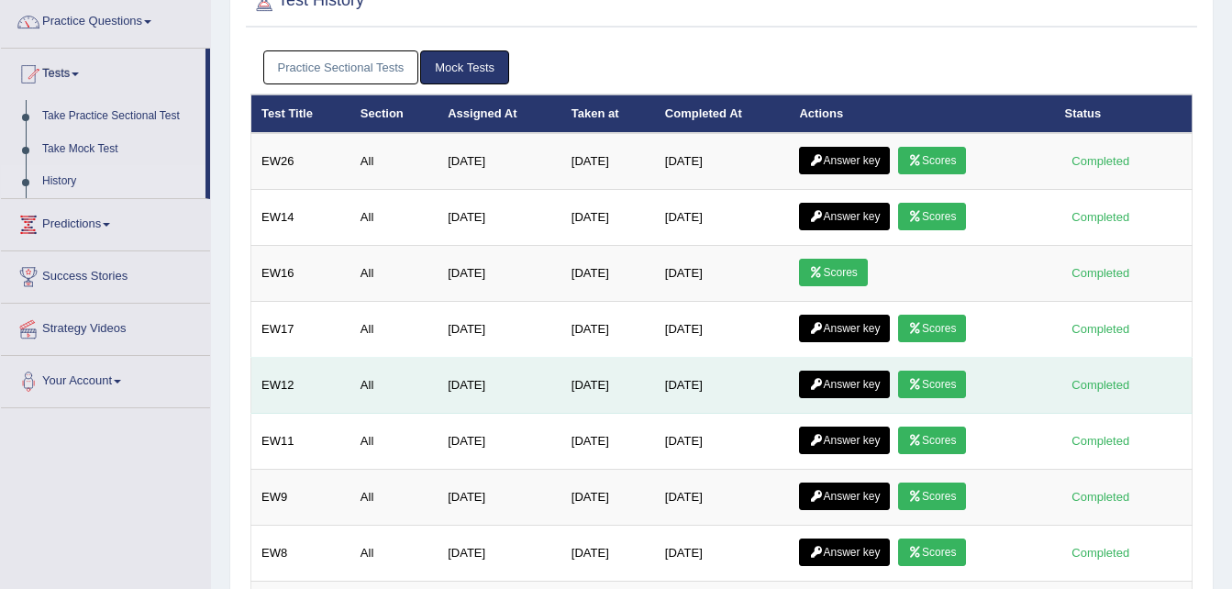
click at [840, 384] on link "Answer key" at bounding box center [844, 385] width 91 height 28
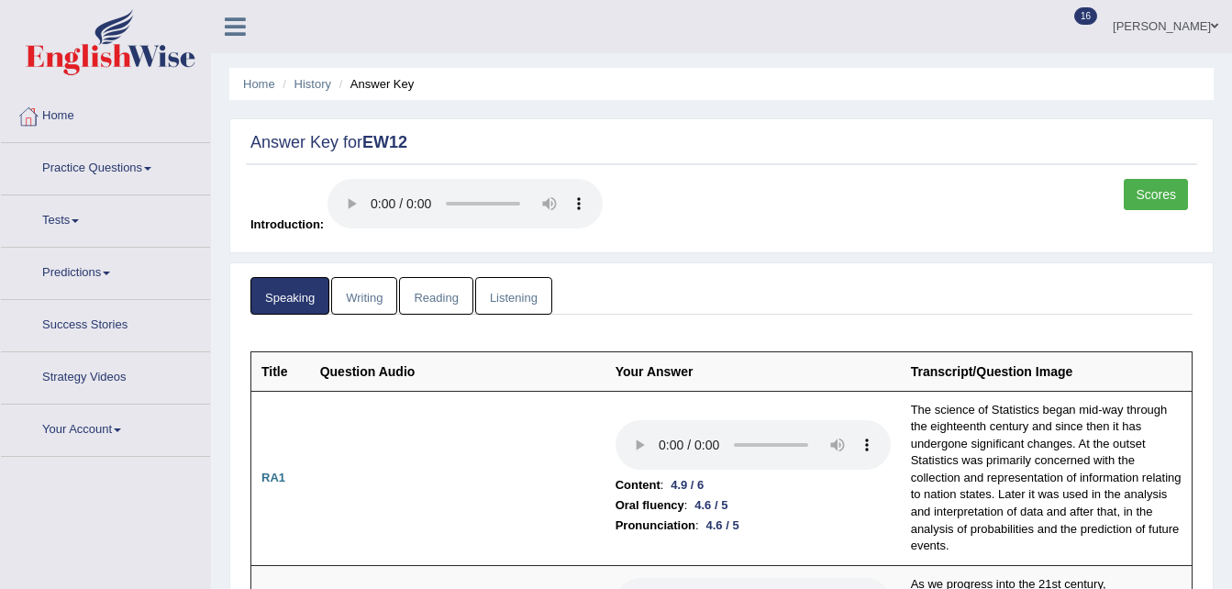
click at [1164, 193] on link "Scores" at bounding box center [1156, 194] width 64 height 31
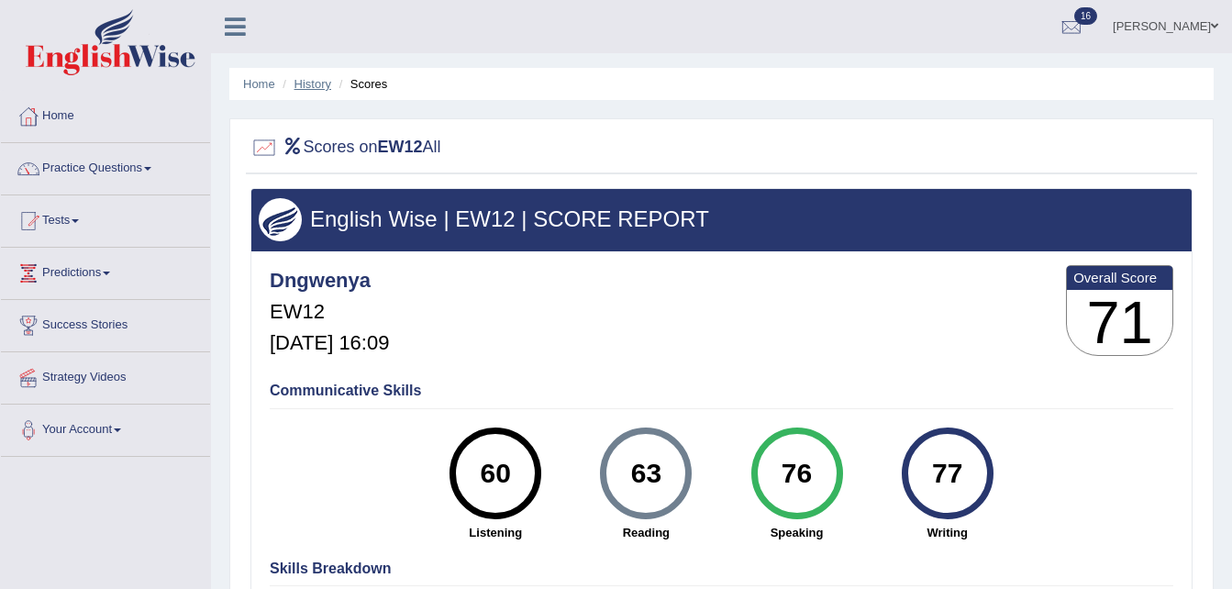
click at [327, 88] on link "History" at bounding box center [313, 84] width 37 height 14
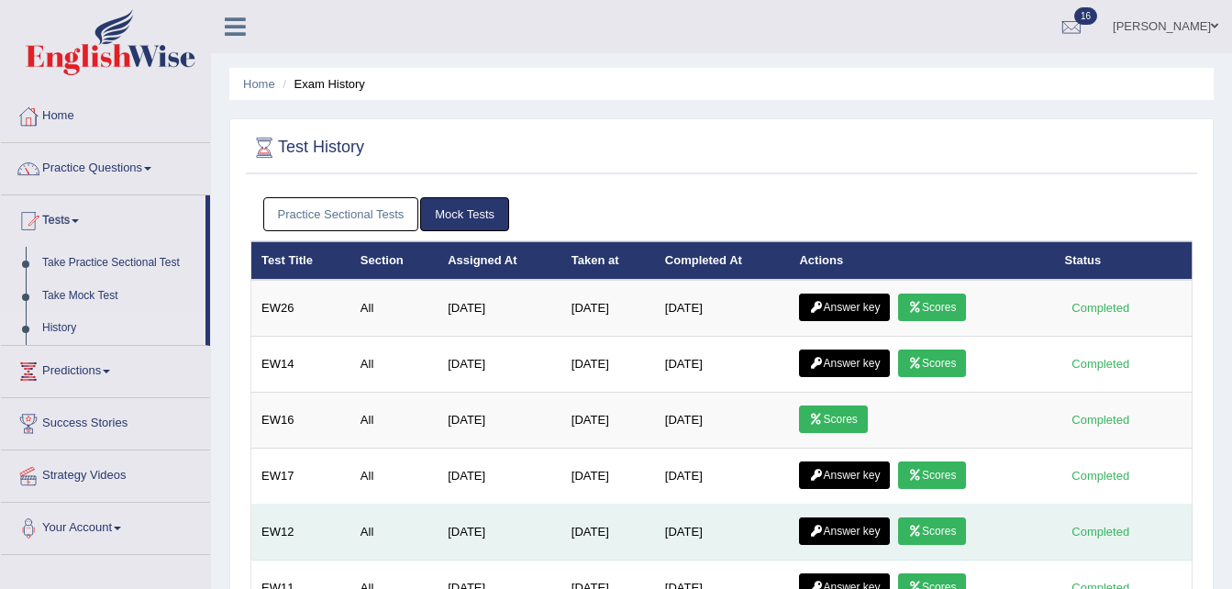
click at [855, 532] on link "Answer key" at bounding box center [844, 532] width 91 height 28
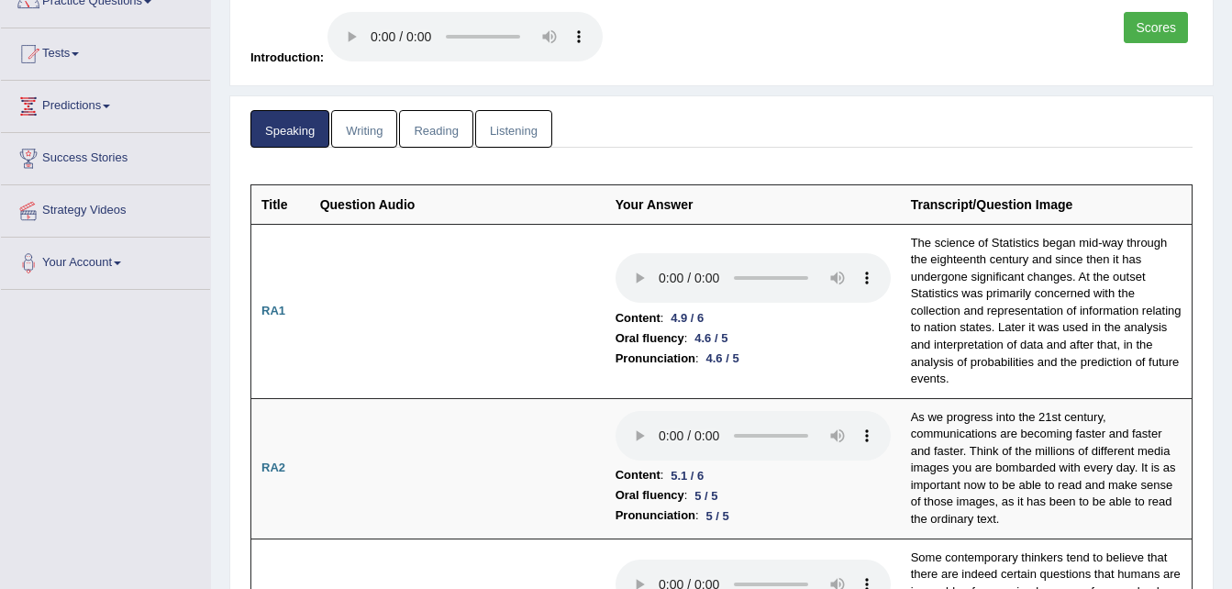
scroll to position [184, 0]
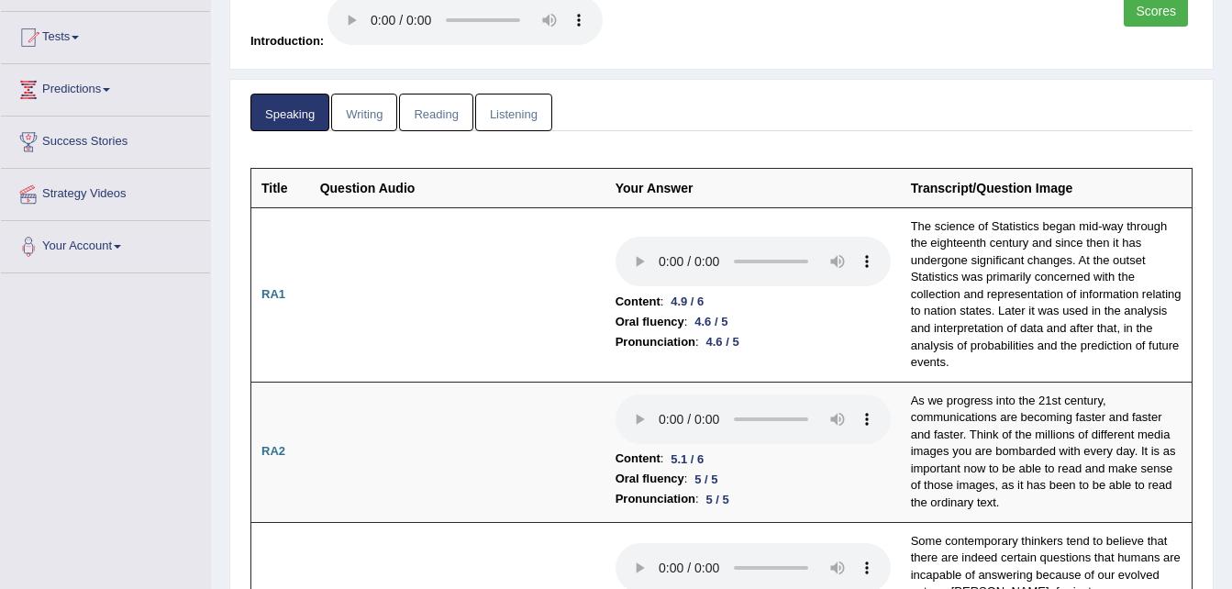
click at [449, 111] on link "Reading" at bounding box center [435, 113] width 73 height 38
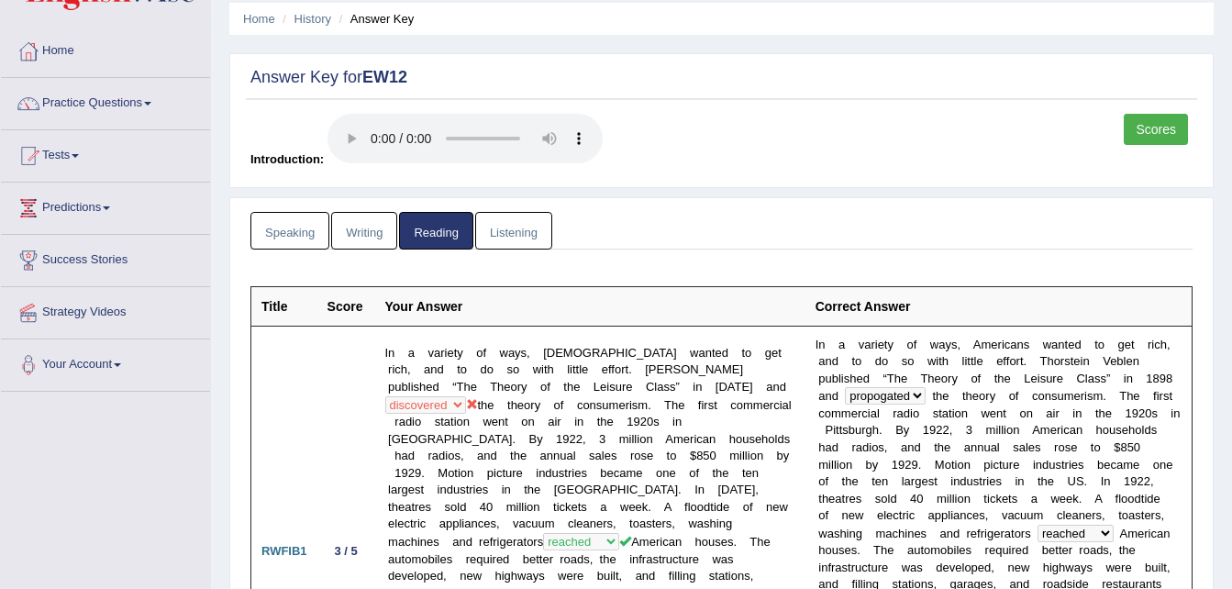
scroll to position [0, 0]
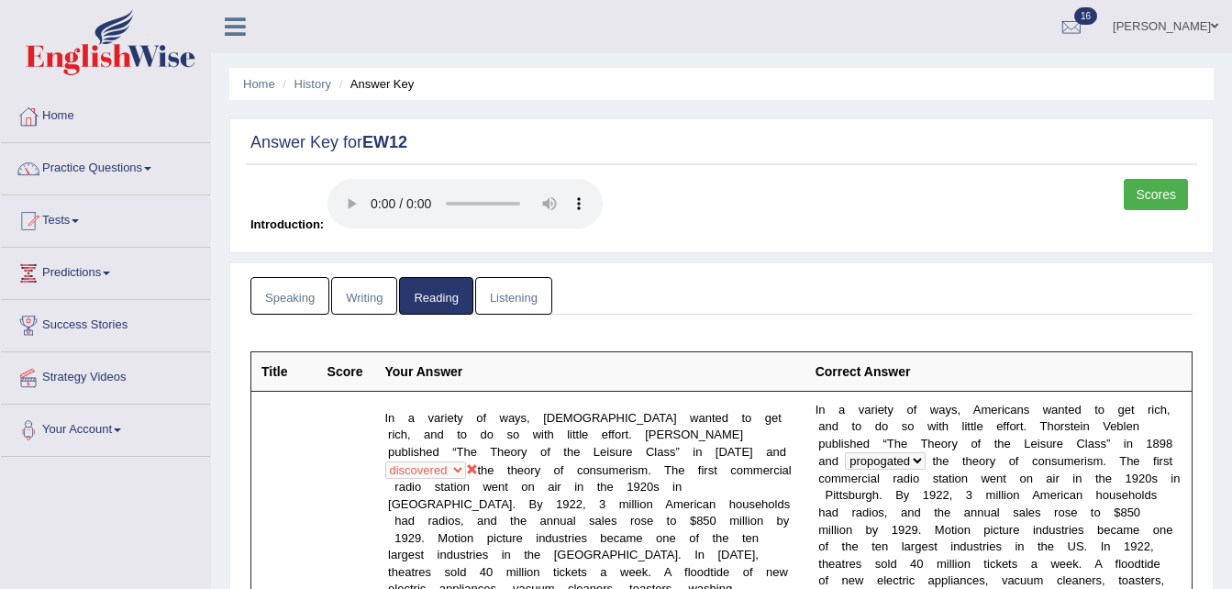
click at [539, 300] on link "Listening" at bounding box center [513, 296] width 77 height 38
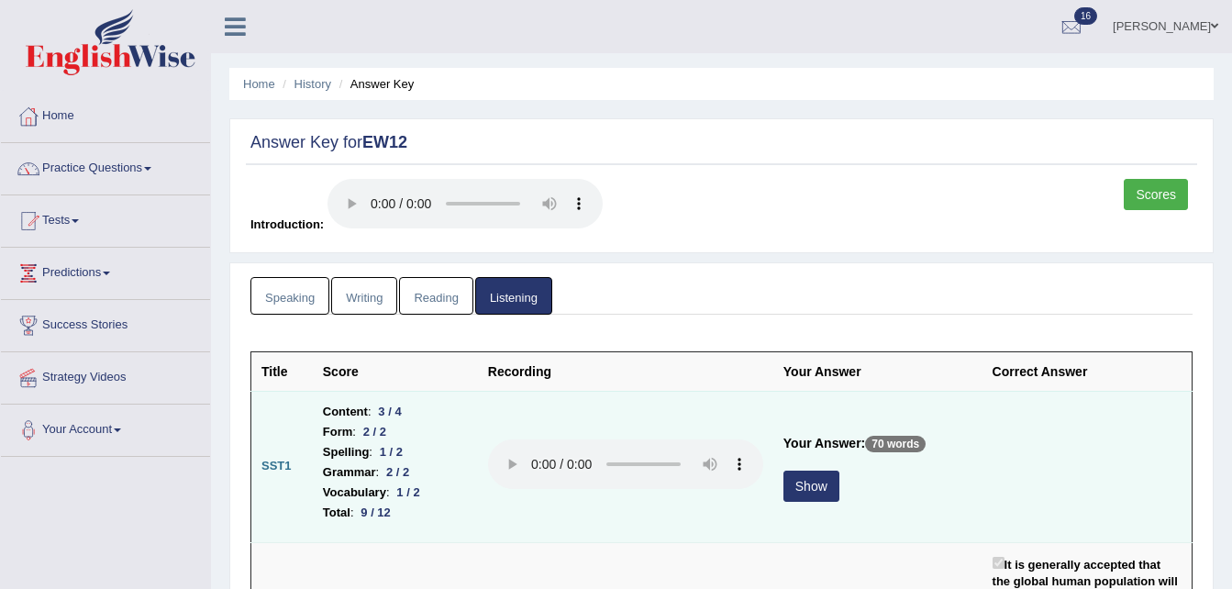
click at [803, 490] on button "Show" at bounding box center [812, 486] width 56 height 31
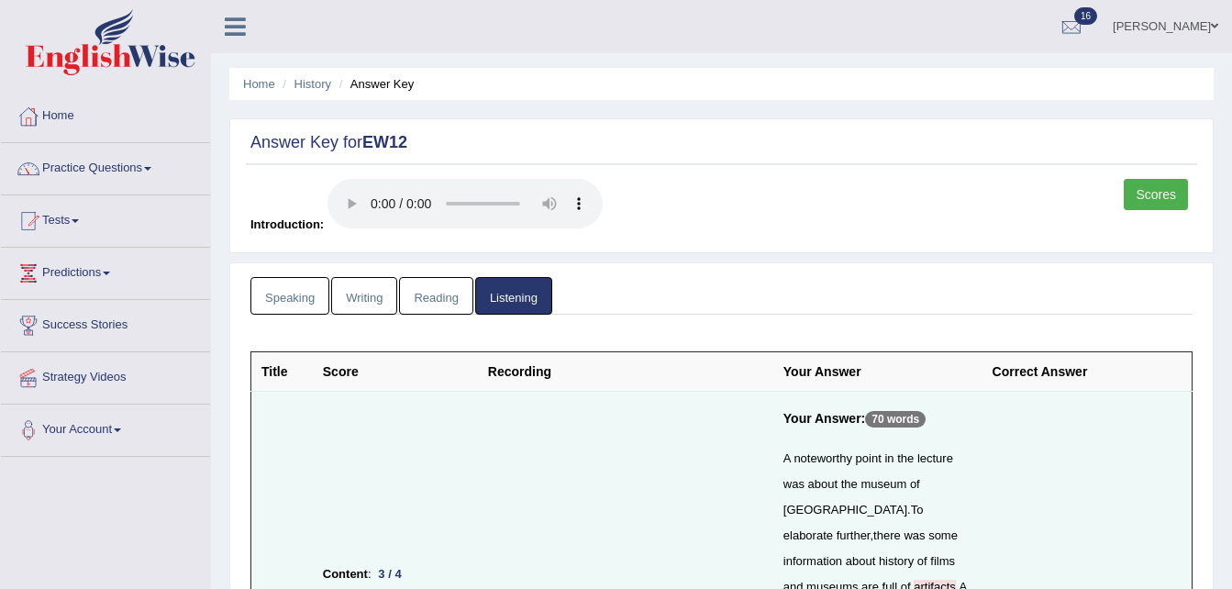
click at [1146, 183] on link "Scores" at bounding box center [1156, 194] width 64 height 31
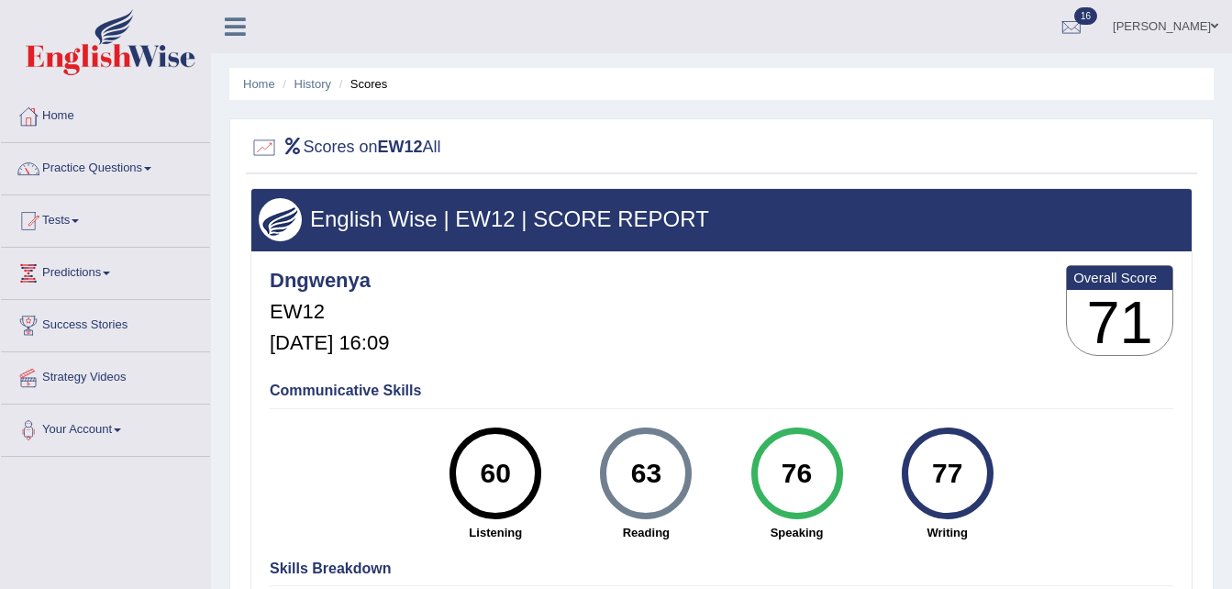
click at [798, 469] on div "76" at bounding box center [797, 473] width 67 height 77
click at [319, 84] on link "History" at bounding box center [313, 84] width 37 height 14
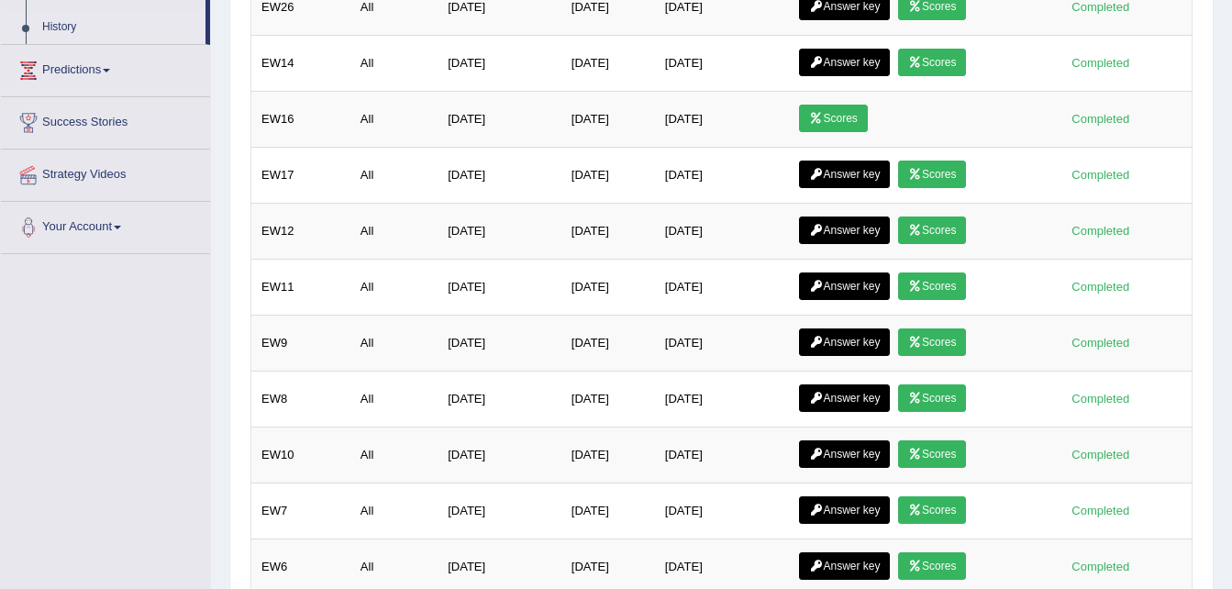
scroll to position [318, 0]
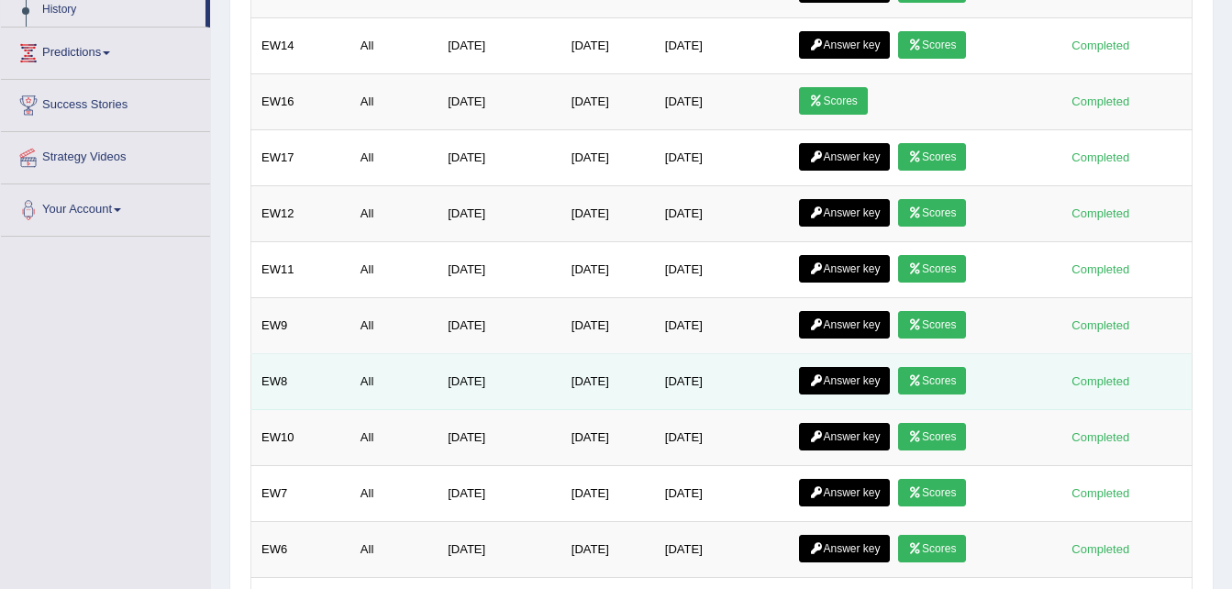
click at [864, 367] on link "Answer key" at bounding box center [844, 381] width 91 height 28
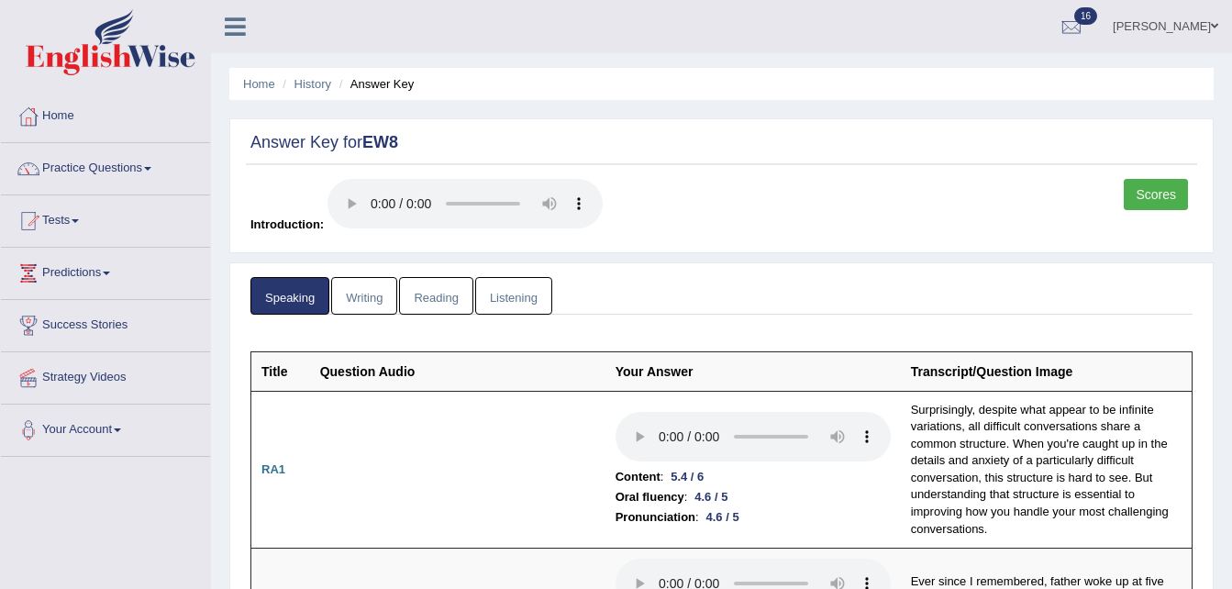
click at [1152, 194] on link "Scores" at bounding box center [1156, 194] width 64 height 31
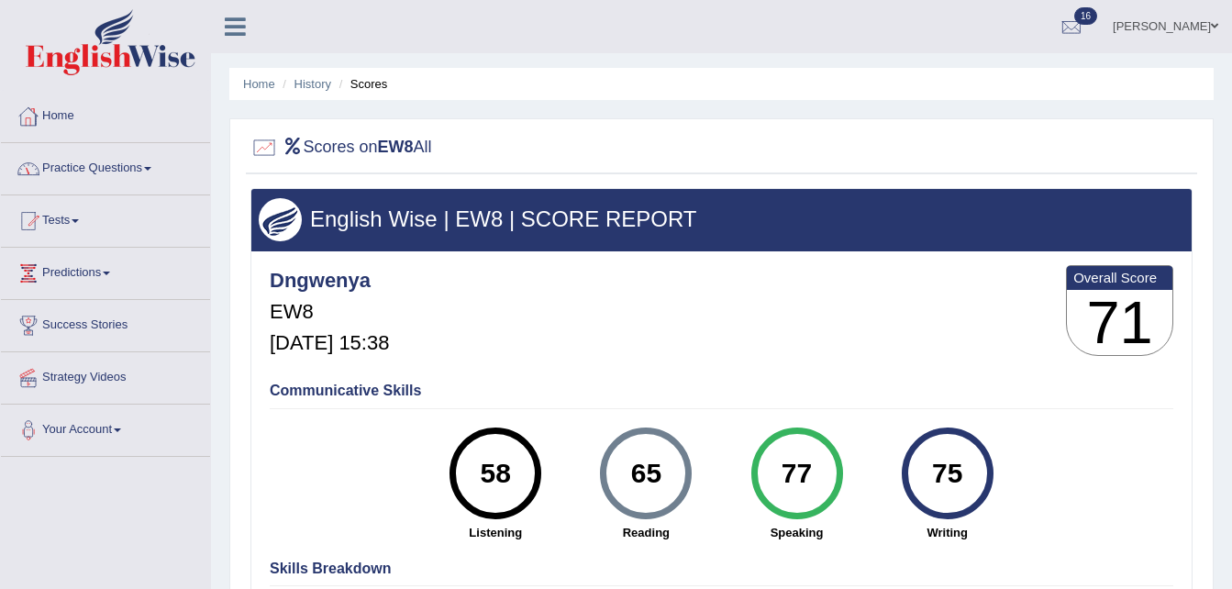
click at [67, 120] on link "Home" at bounding box center [105, 114] width 209 height 46
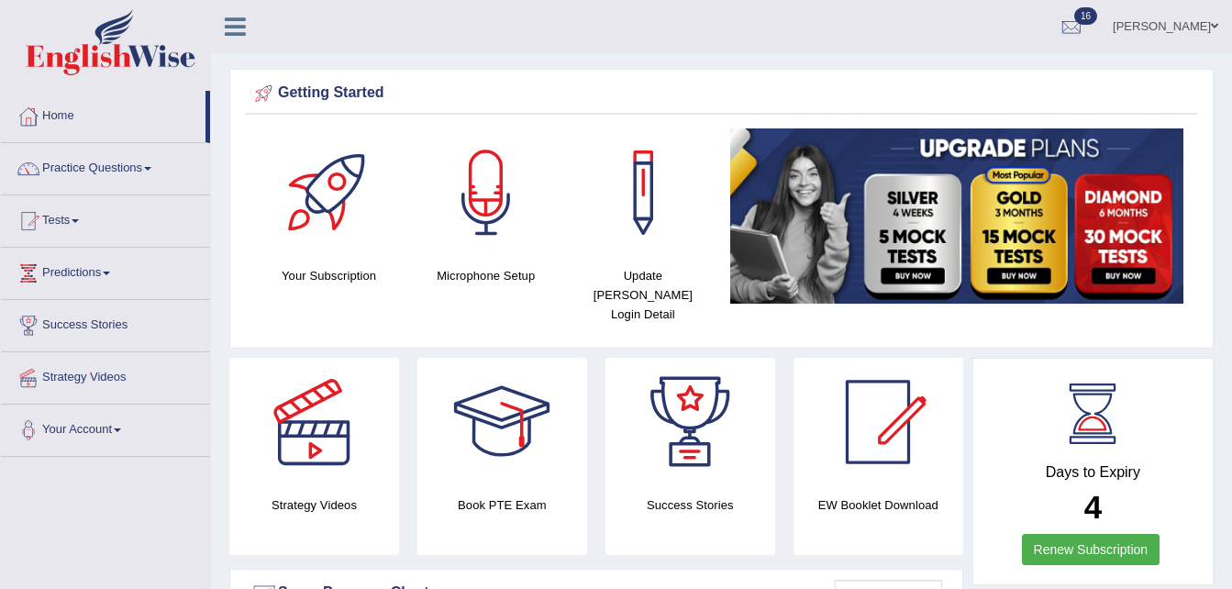
click at [67, 120] on link "Home" at bounding box center [103, 114] width 205 height 46
click at [1212, 28] on span at bounding box center [1214, 26] width 7 height 12
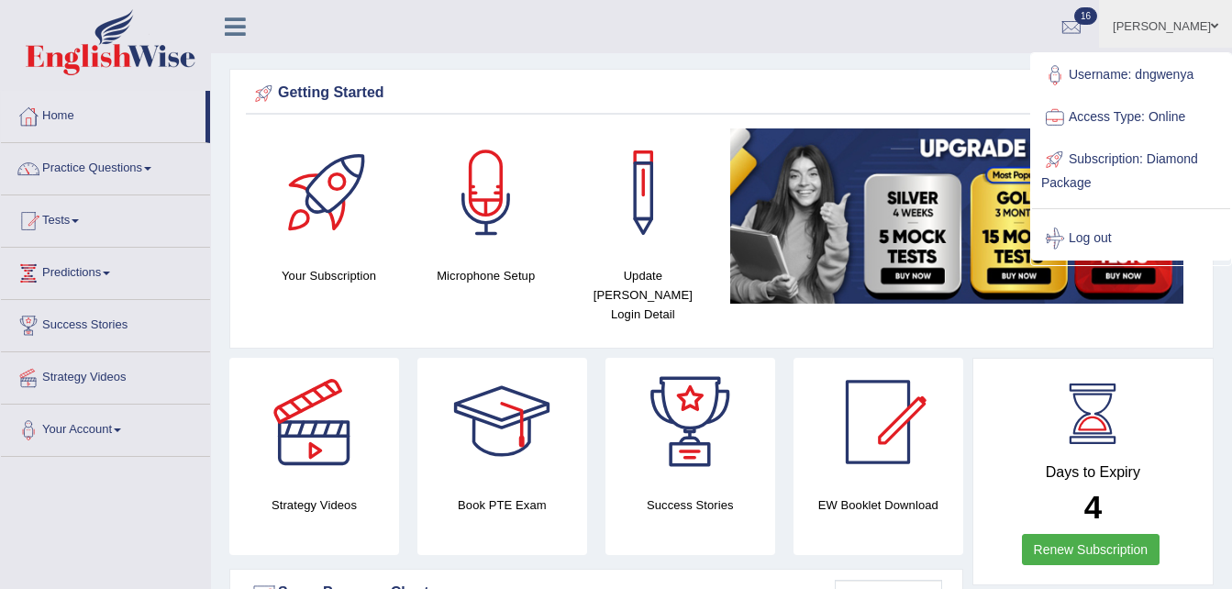
click at [1081, 238] on link "Log out" at bounding box center [1131, 238] width 198 height 42
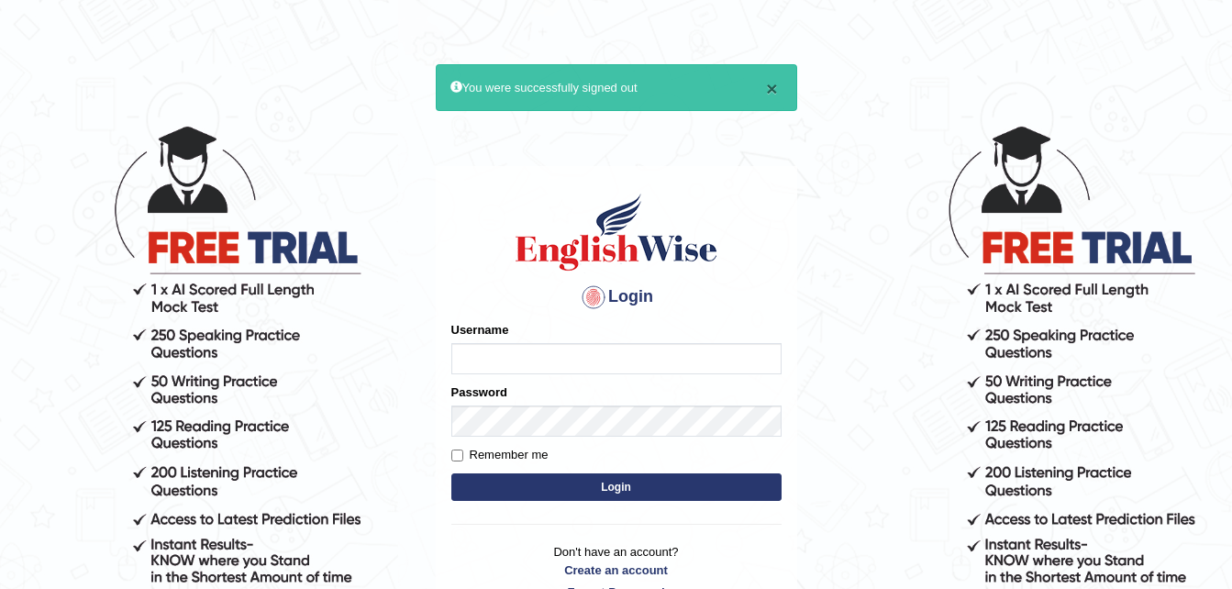
type input "dngwenya"
click at [774, 92] on button "×" at bounding box center [771, 88] width 11 height 19
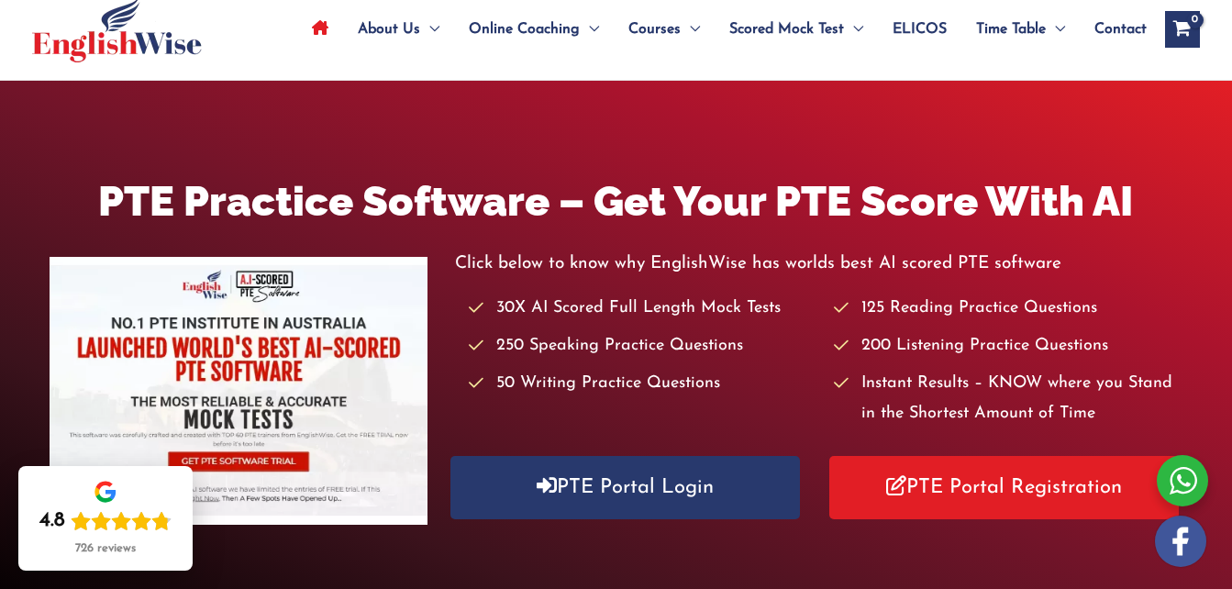
scroll to position [147, 0]
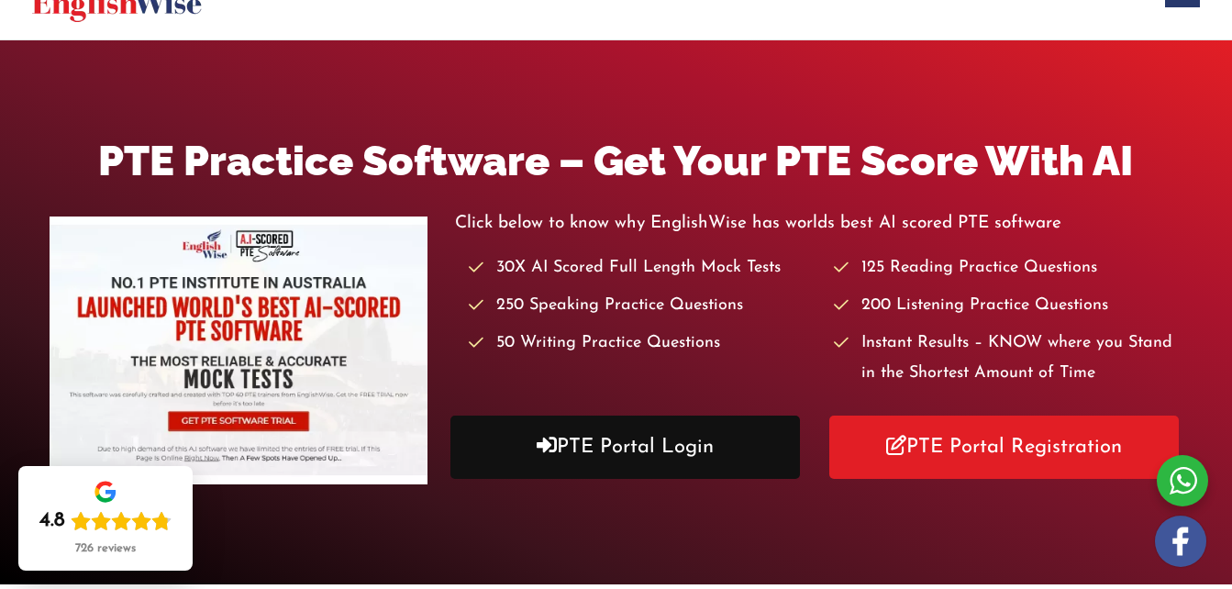
click at [679, 442] on link "PTE Portal Login" at bounding box center [626, 447] width 350 height 63
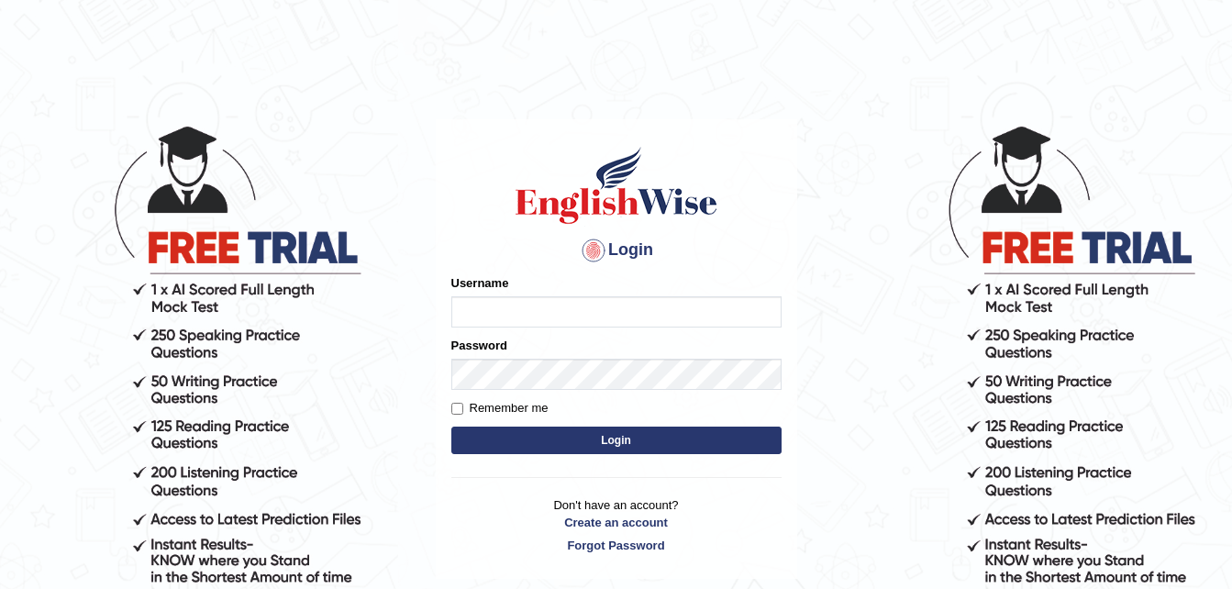
type input "dngwenya"
click at [658, 440] on button "Login" at bounding box center [617, 441] width 330 height 28
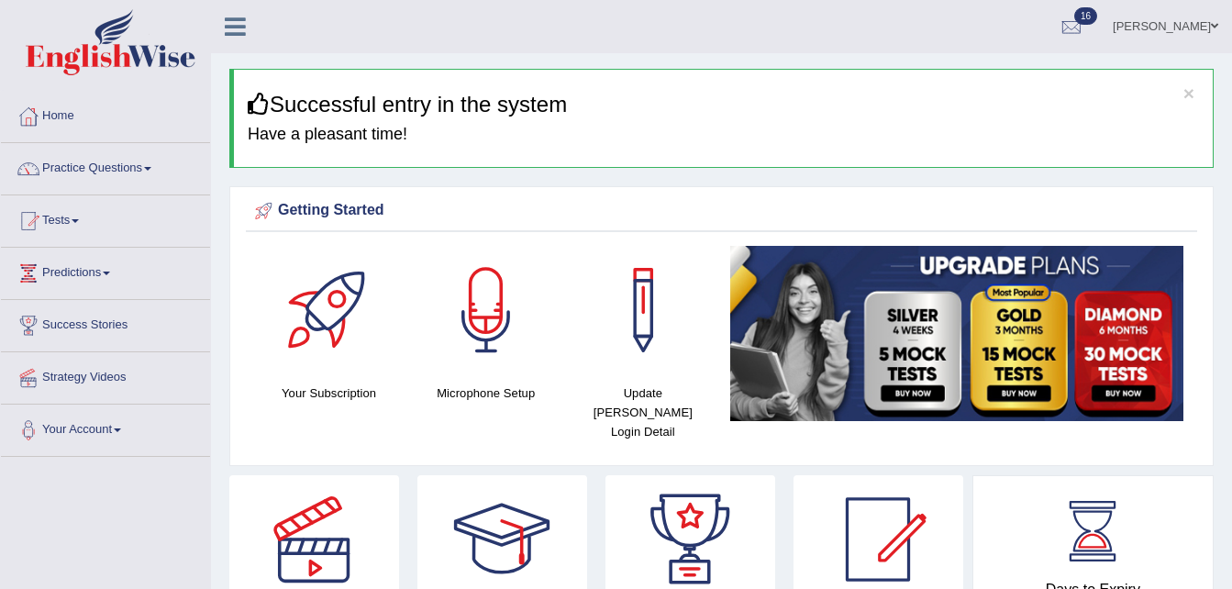
click at [1211, 24] on span at bounding box center [1214, 26] width 7 height 12
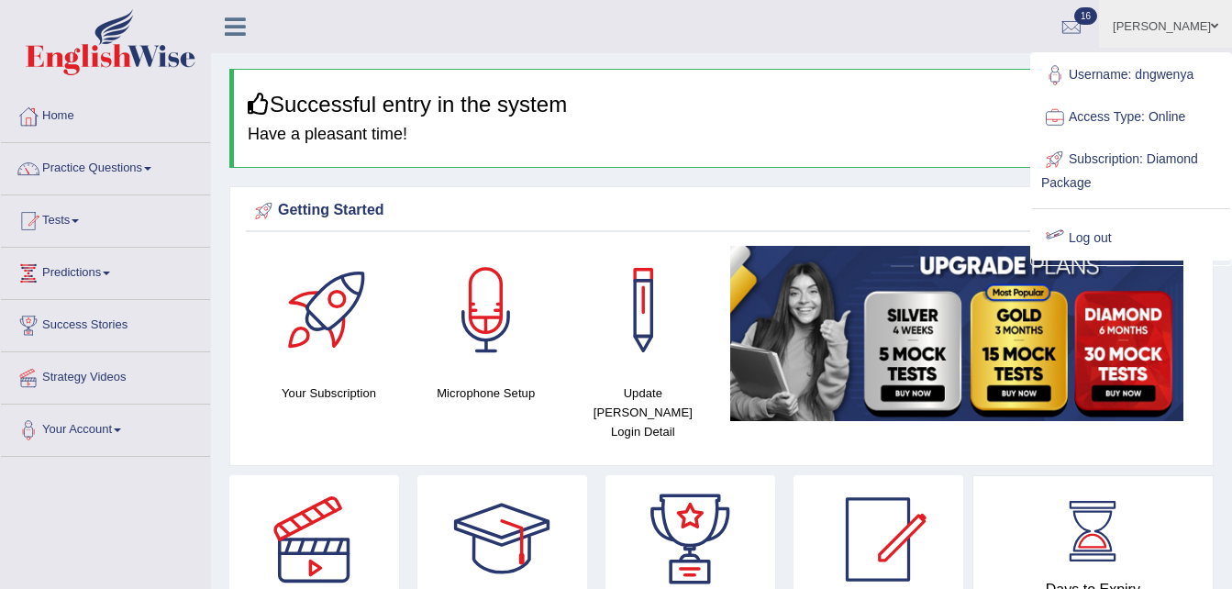
click at [1059, 235] on div at bounding box center [1056, 239] width 28 height 28
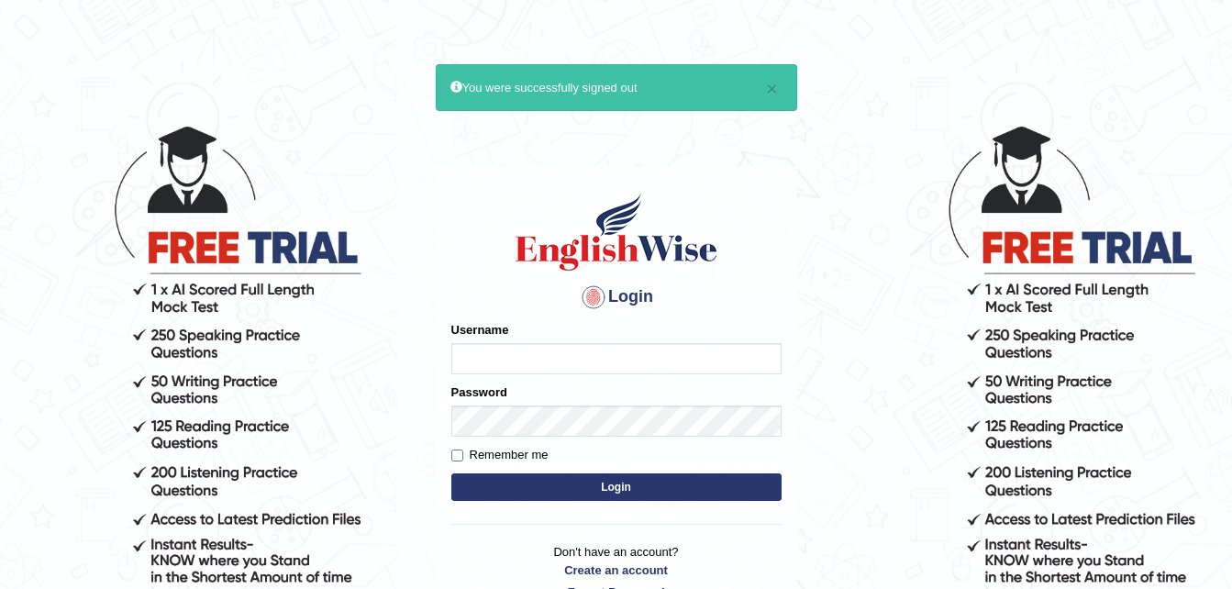
type input "dngwenya"
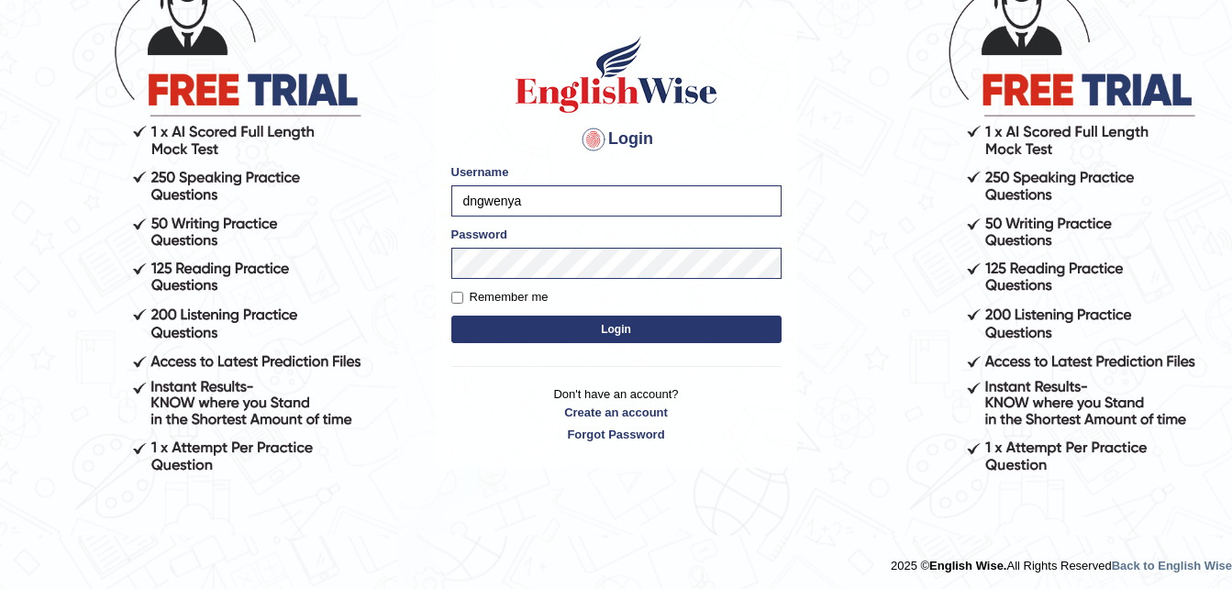
scroll to position [161, 0]
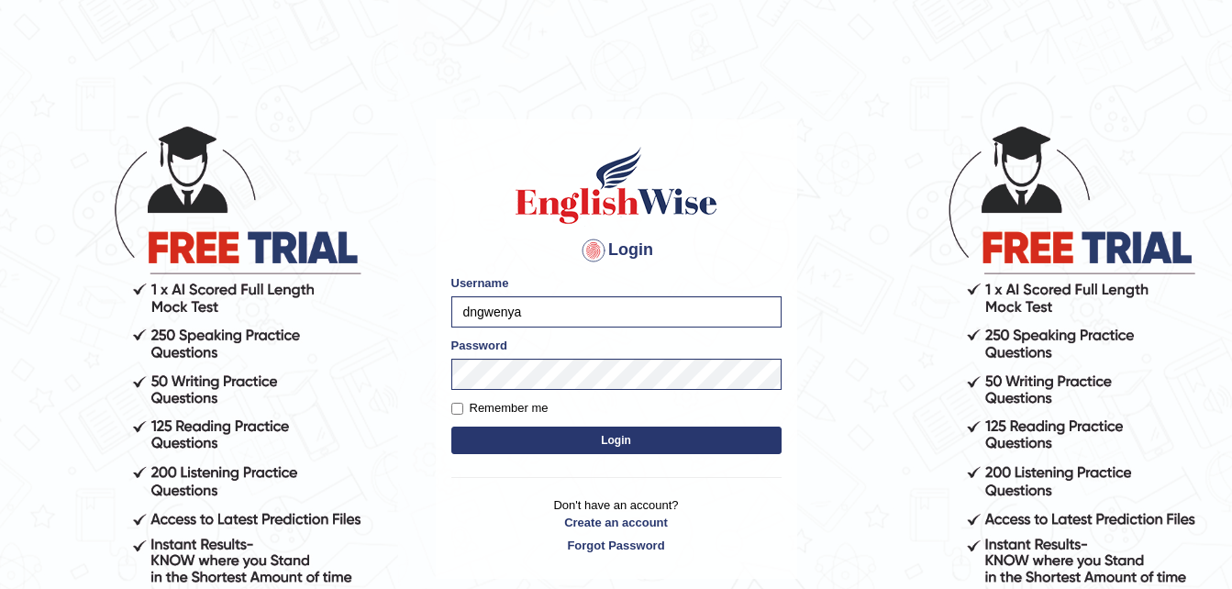
click at [611, 441] on button "Login" at bounding box center [617, 441] width 330 height 28
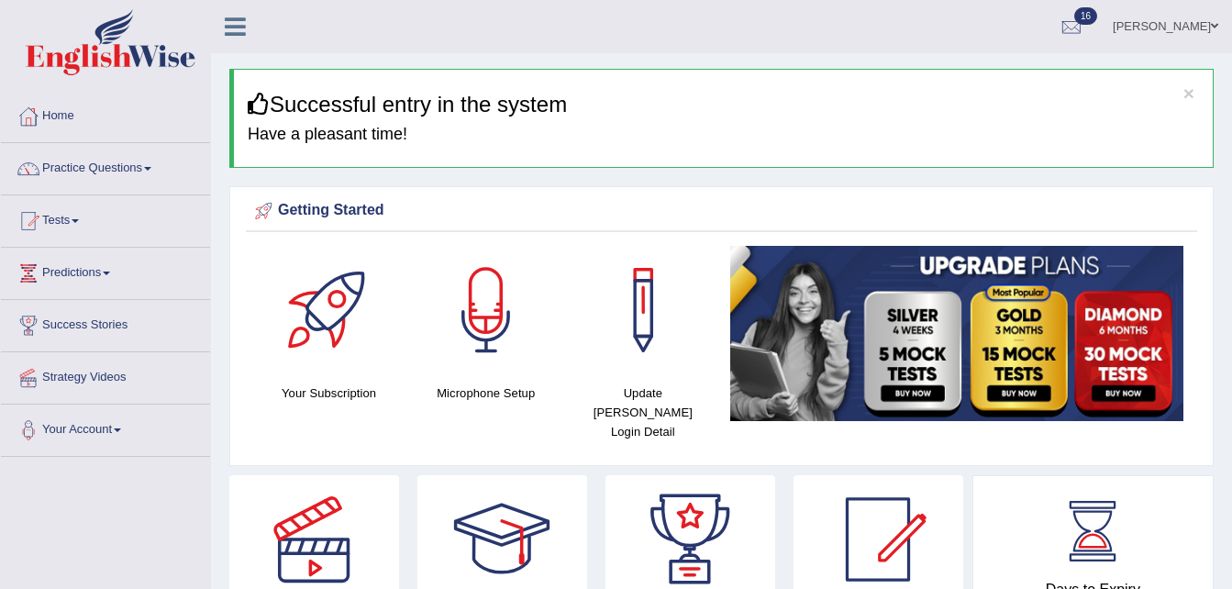
click at [1216, 23] on span at bounding box center [1214, 26] width 7 height 12
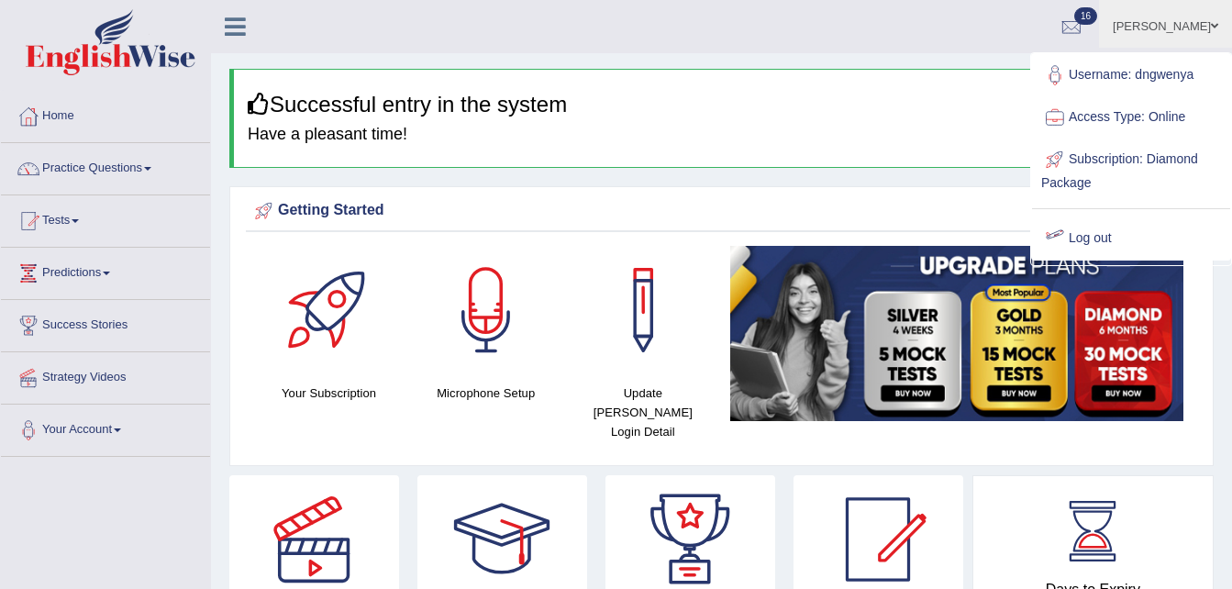
click at [1088, 234] on link "Log out" at bounding box center [1131, 238] width 198 height 42
